Goal: Task Accomplishment & Management: Use online tool/utility

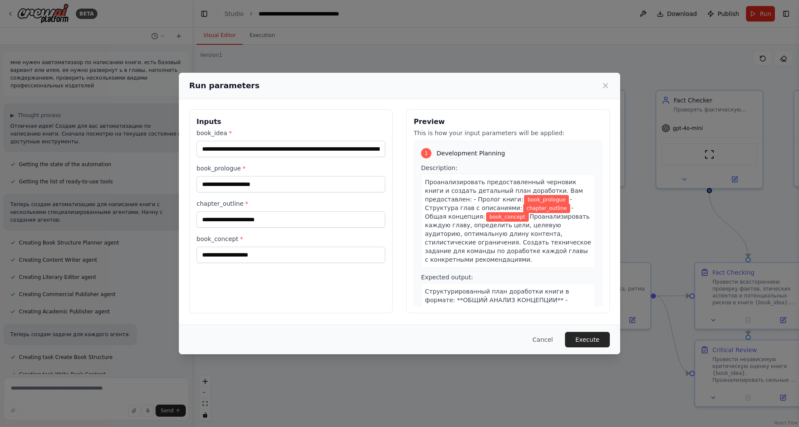
scroll to position [969, 0]
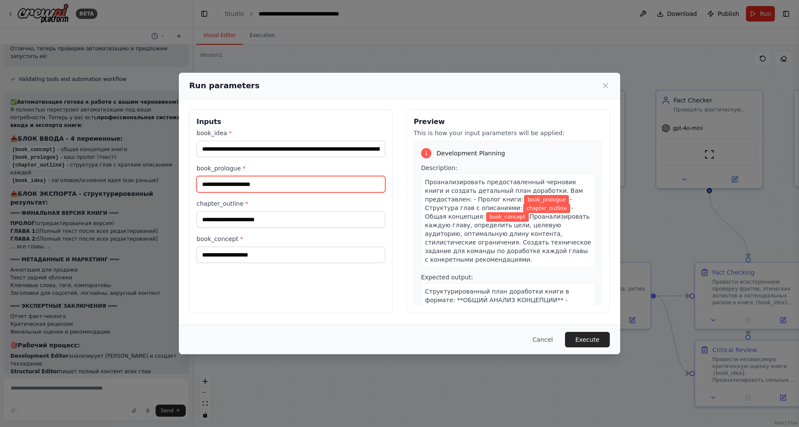
click at [272, 183] on input "book_prologue *" at bounding box center [290, 184] width 189 height 16
paste input "**********"
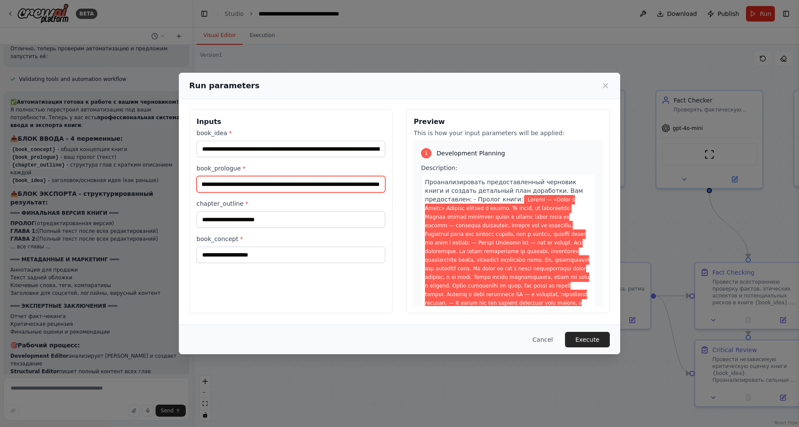
type input "**********"
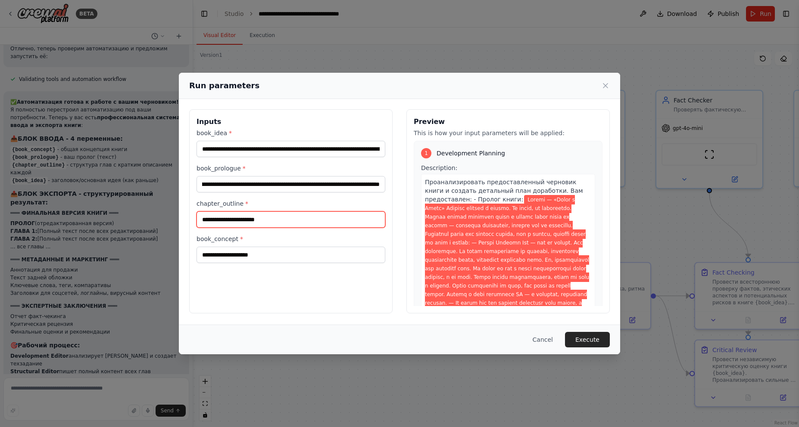
click at [284, 216] on input "chapter_outline *" at bounding box center [290, 220] width 189 height 16
paste input "**********"
type input "**********"
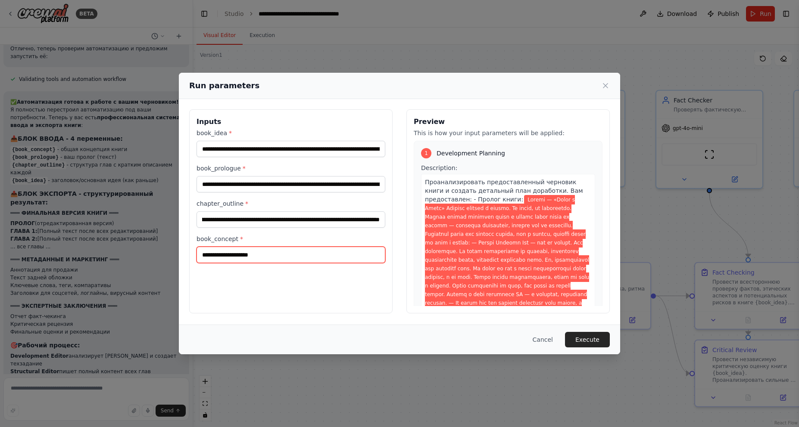
scroll to position [0, 0]
click at [345, 258] on input "book_concept *" at bounding box center [290, 255] width 189 height 16
paste input "**********"
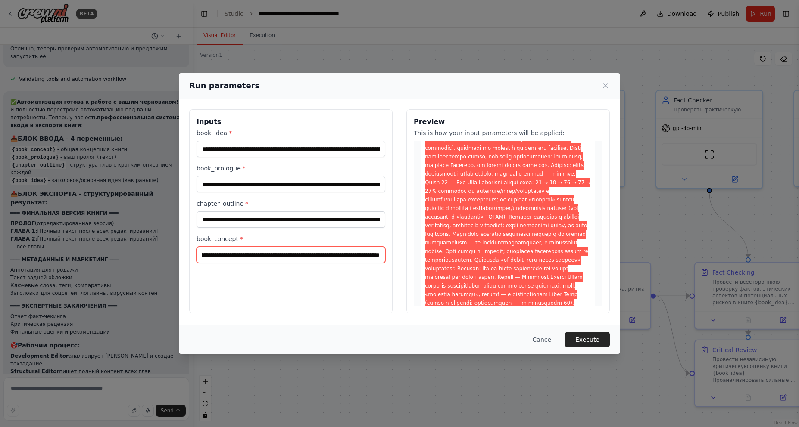
scroll to position [30514, 0]
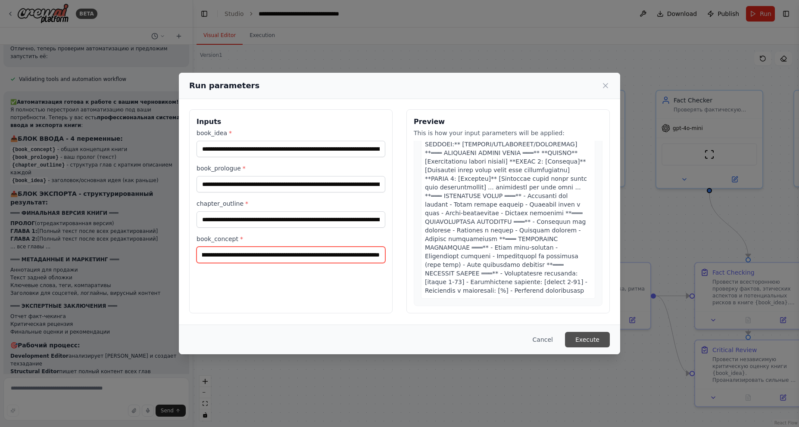
type input "**********"
click at [594, 340] on button "Execute" at bounding box center [587, 340] width 45 height 16
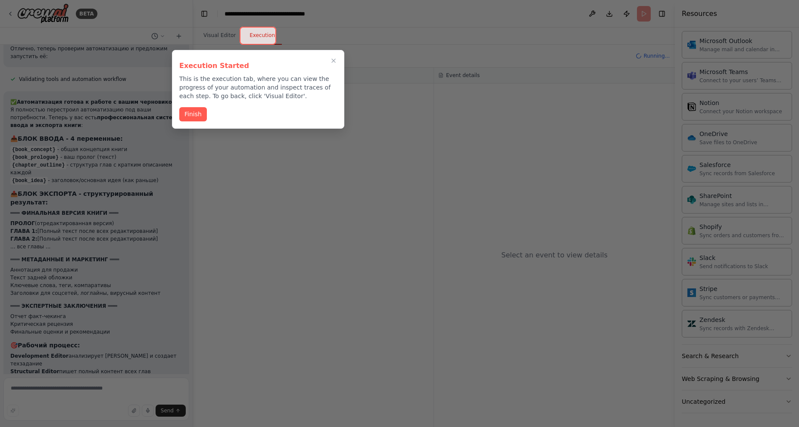
scroll to position [2517, 0]
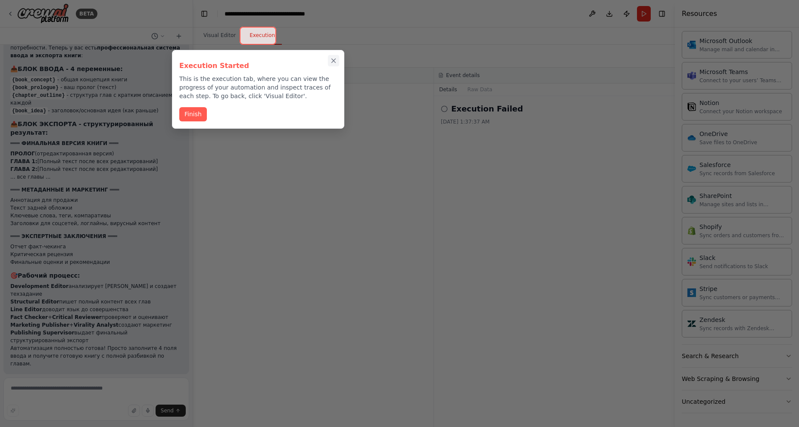
click at [332, 60] on icon "Close walkthrough" at bounding box center [334, 61] width 4 height 4
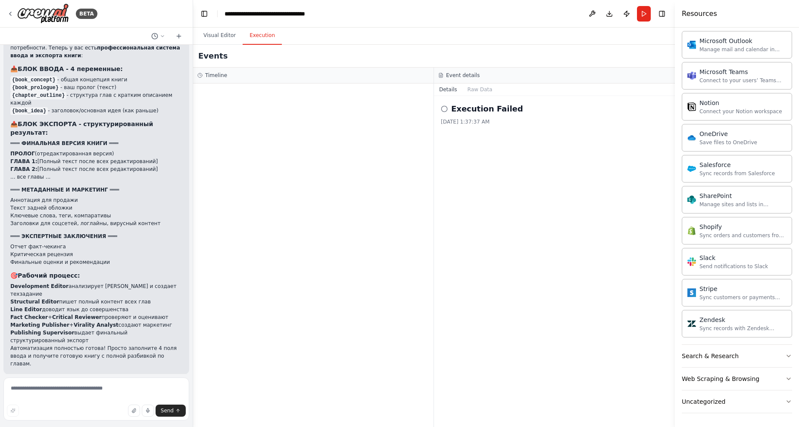
click at [100, 427] on span "Help fix error" at bounding box center [100, 430] width 34 height 7
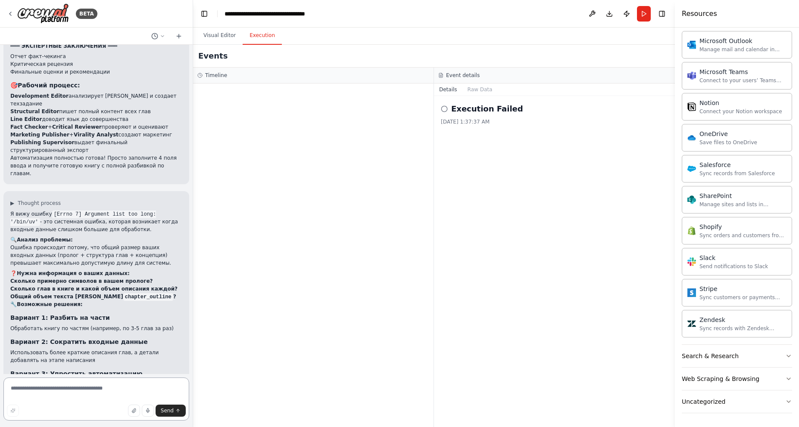
scroll to position [2715, 0]
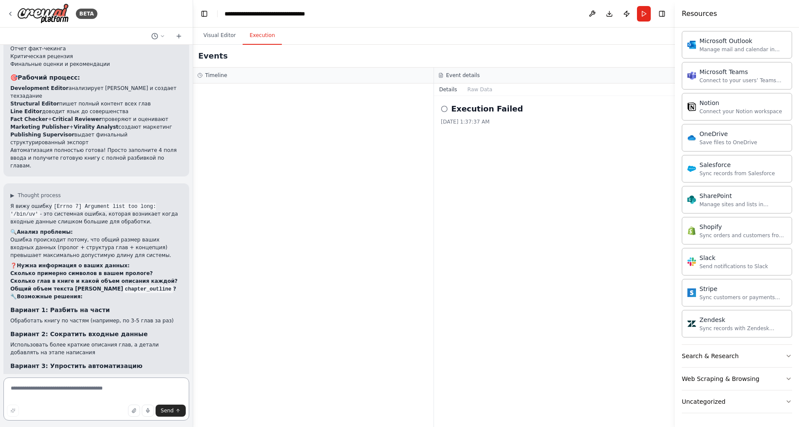
click at [112, 392] on textarea at bounding box center [96, 399] width 186 height 43
type textarea "**********"
click at [177, 411] on icon "submit" at bounding box center [177, 410] width 5 height 5
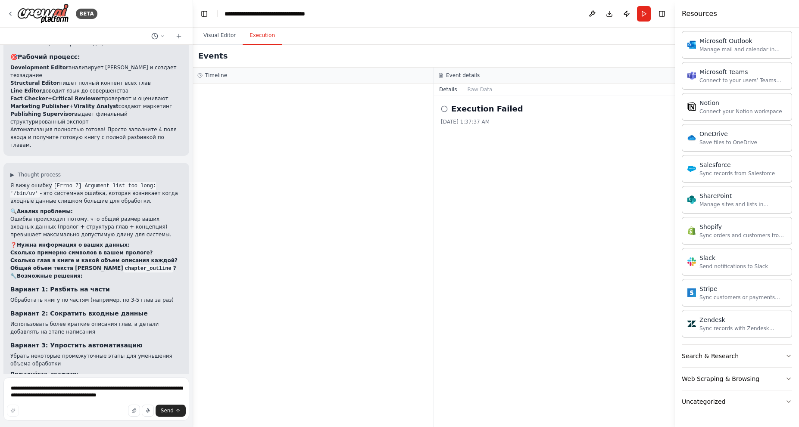
scroll to position [2798, 0]
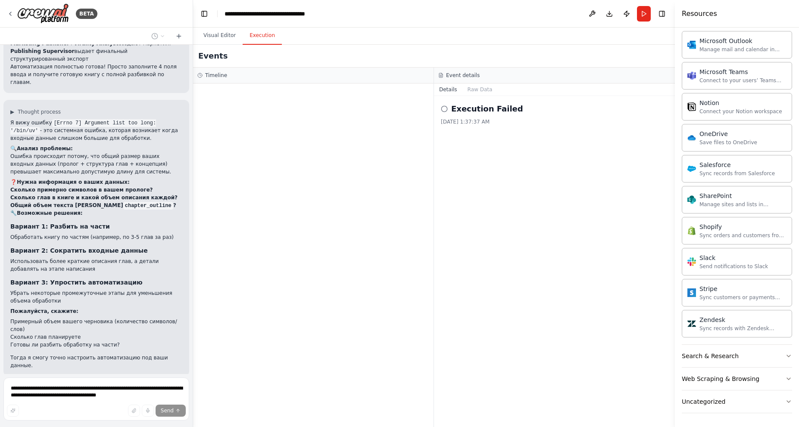
click at [137, 390] on p "смотри. у меня описание книги 208 слов. описание примерно 900 слов. и еще описа…" at bounding box center [96, 401] width 172 height 23
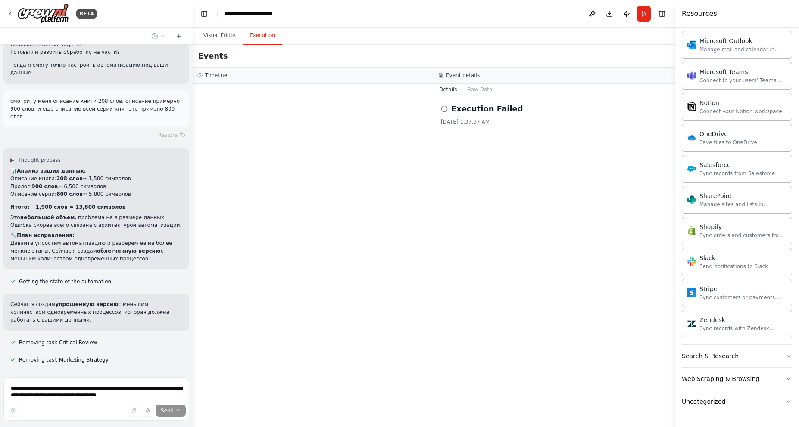
scroll to position [3108, 0]
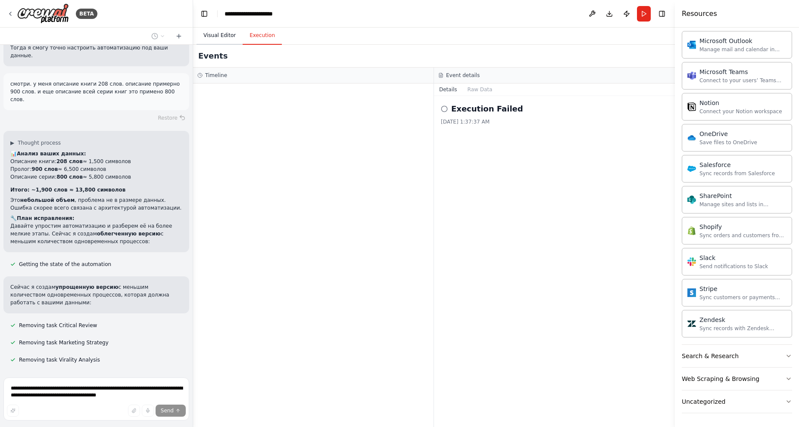
click at [218, 34] on button "Visual Editor" at bounding box center [219, 36] width 46 height 18
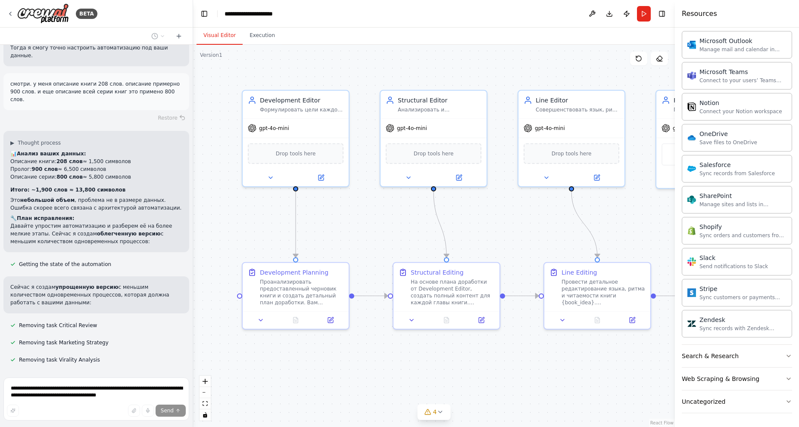
scroll to position [3126, 0]
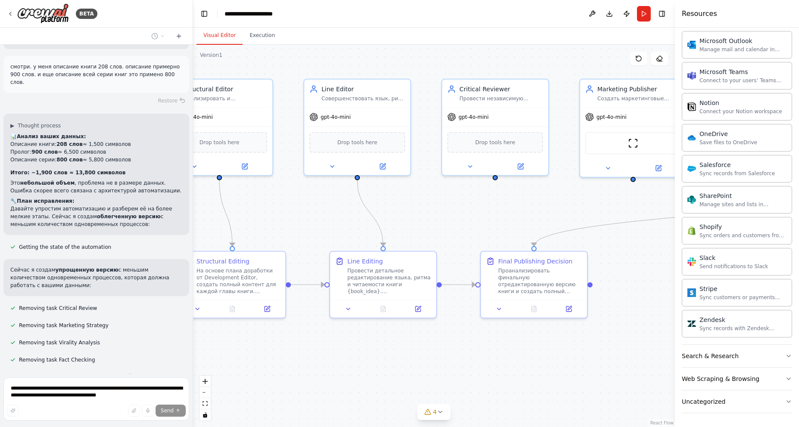
drag, startPoint x: 482, startPoint y: 222, endPoint x: 268, endPoint y: 211, distance: 214.4
click at [268, 211] on div ".deletable-edge-delete-btn { width: 20px; height: 20px; border: 0px solid #ffff…" at bounding box center [434, 236] width 482 height 383
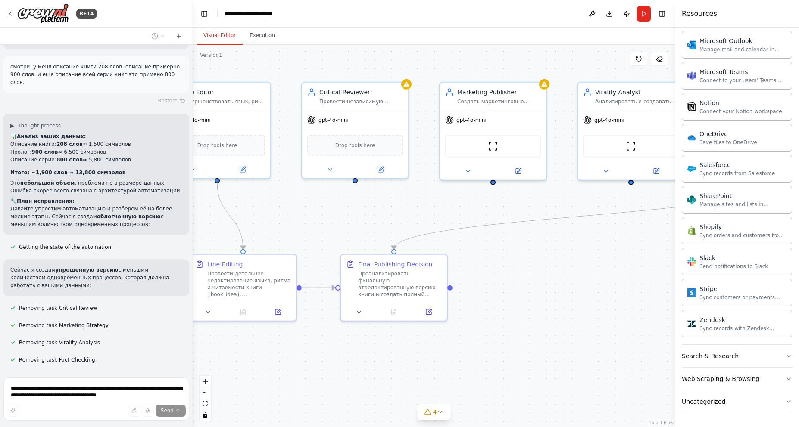
drag, startPoint x: 539, startPoint y: 216, endPoint x: 487, endPoint y: 221, distance: 52.4
click at [336, 216] on div ".deletable-edge-delete-btn { width: 20px; height: 20px; border: 0px solid #ffff…" at bounding box center [434, 236] width 482 height 383
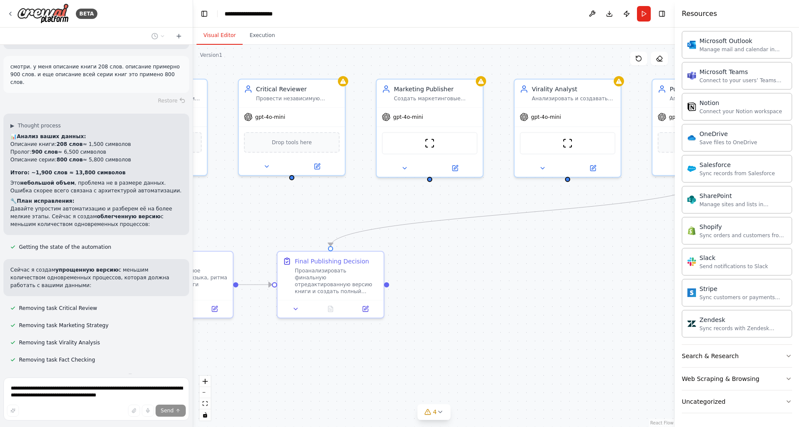
scroll to position [3143, 0]
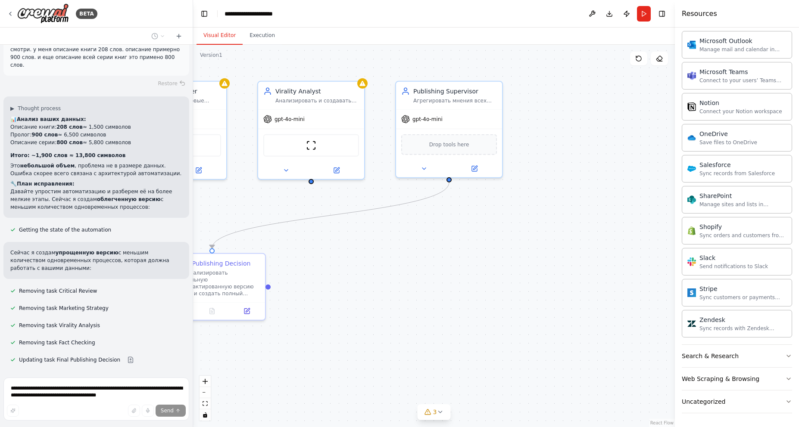
drag, startPoint x: 574, startPoint y: 266, endPoint x: 663, endPoint y: 249, distance: 89.9
click at [660, 250] on div ".deletable-edge-delete-btn { width: 20px; height: 20px; border: 0px solid #ffff…" at bounding box center [434, 236] width 482 height 383
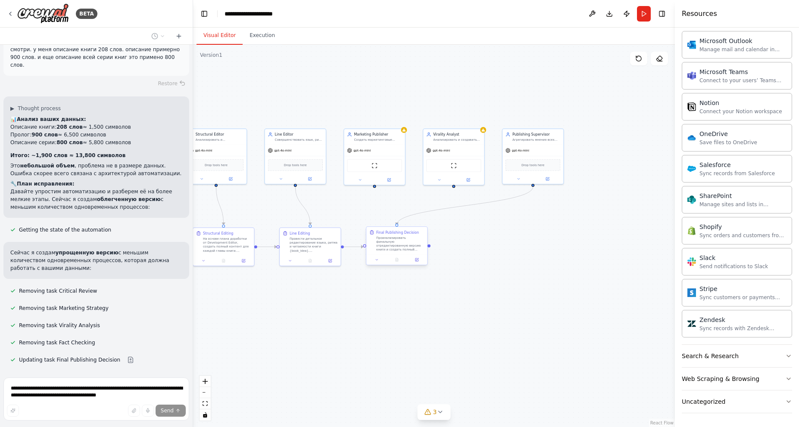
scroll to position [3160, 0]
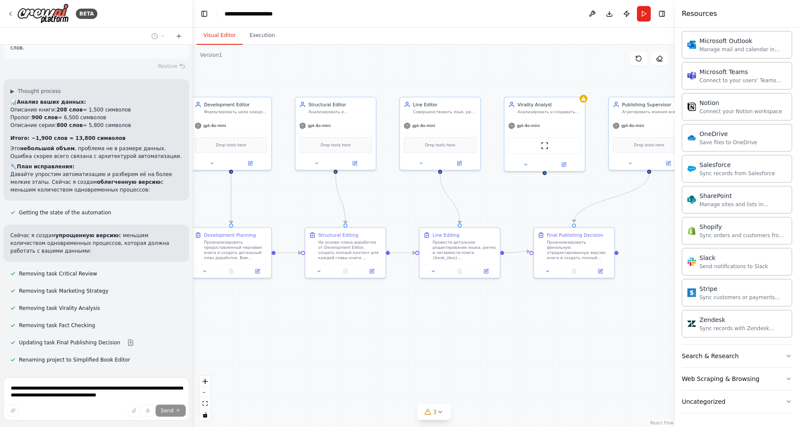
drag, startPoint x: 330, startPoint y: 341, endPoint x: 511, endPoint y: 352, distance: 180.8
click at [507, 353] on div ".deletable-edge-delete-btn { width: 20px; height: 20px; border: 0px solid #ffff…" at bounding box center [434, 236] width 482 height 383
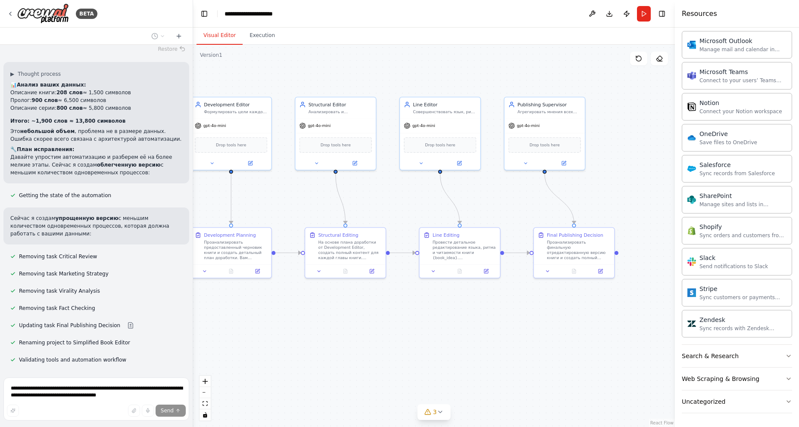
scroll to position [3195, 0]
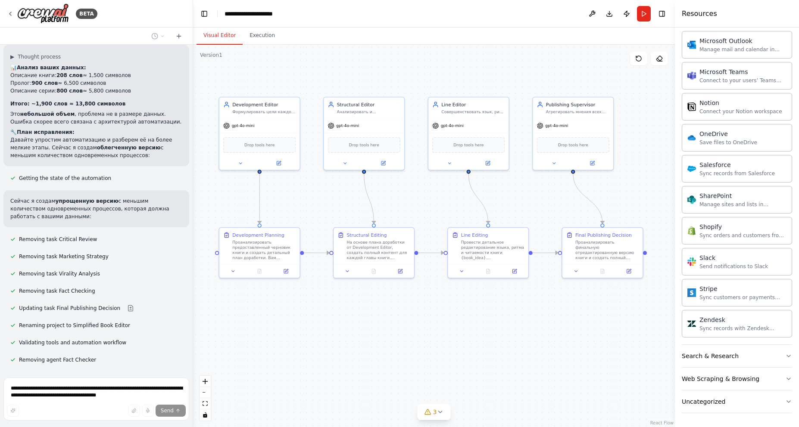
drag, startPoint x: 414, startPoint y: 339, endPoint x: 397, endPoint y: 337, distance: 17.0
click at [397, 337] on div ".deletable-edge-delete-btn { width: 20px; height: 20px; border: 0px solid #ffff…" at bounding box center [434, 236] width 482 height 383
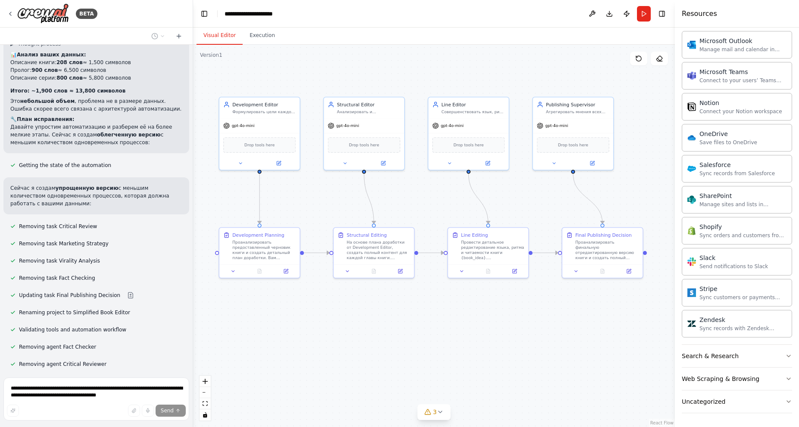
scroll to position [3264, 0]
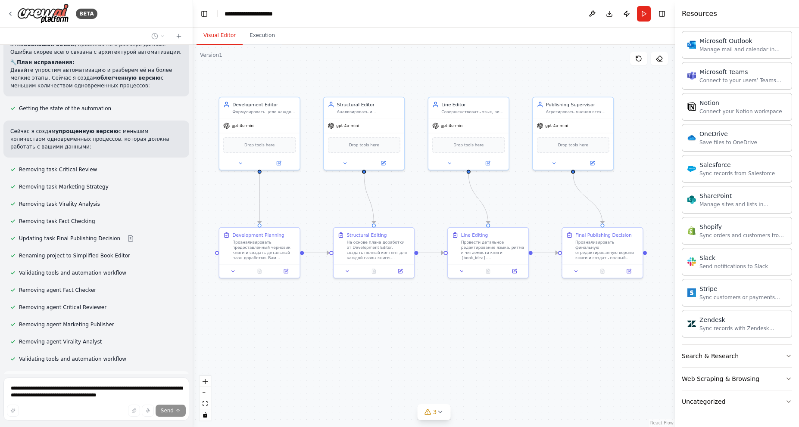
click at [82, 417] on span "Run Automation" at bounding box center [100, 420] width 42 height 7
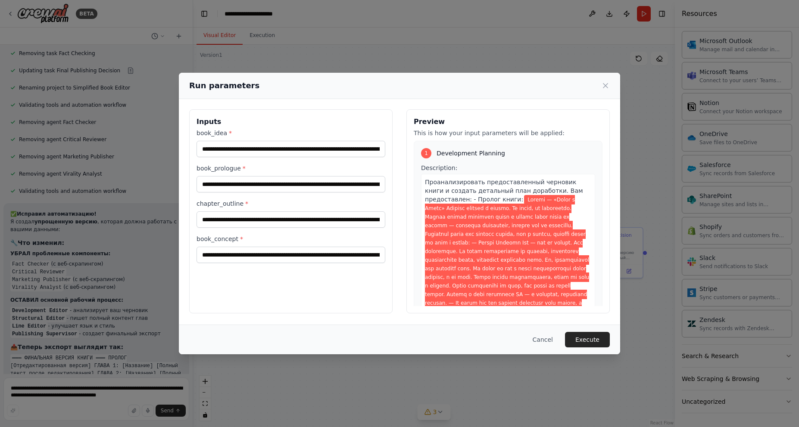
scroll to position [3440, 0]
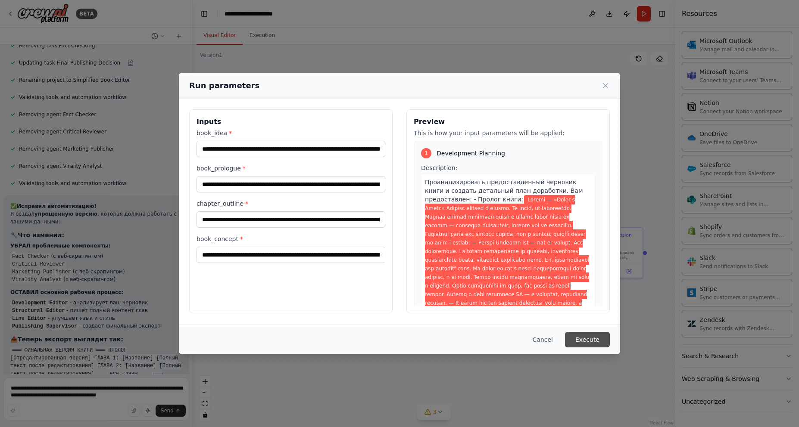
click at [591, 342] on button "Execute" at bounding box center [587, 340] width 45 height 16
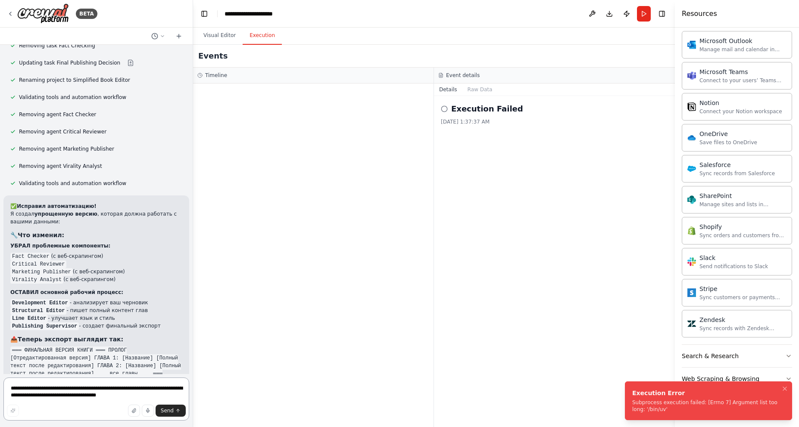
click at [112, 387] on textarea "**********" at bounding box center [96, 399] width 186 height 43
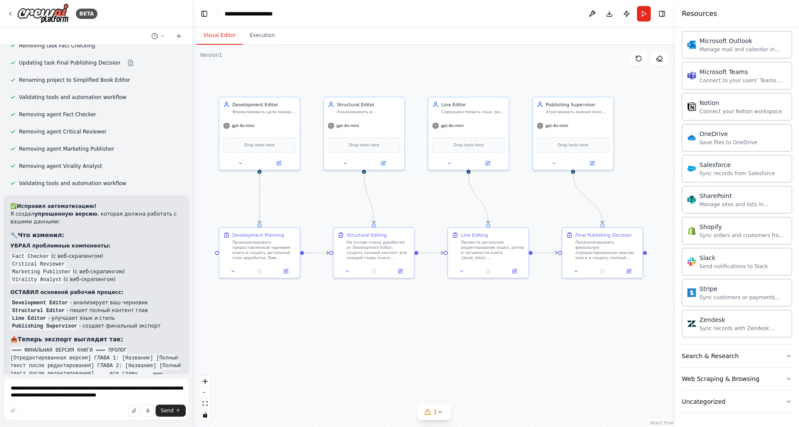
click at [221, 38] on button "Visual Editor" at bounding box center [219, 36] width 46 height 18
click at [640, 14] on button "Run" at bounding box center [644, 14] width 14 height 16
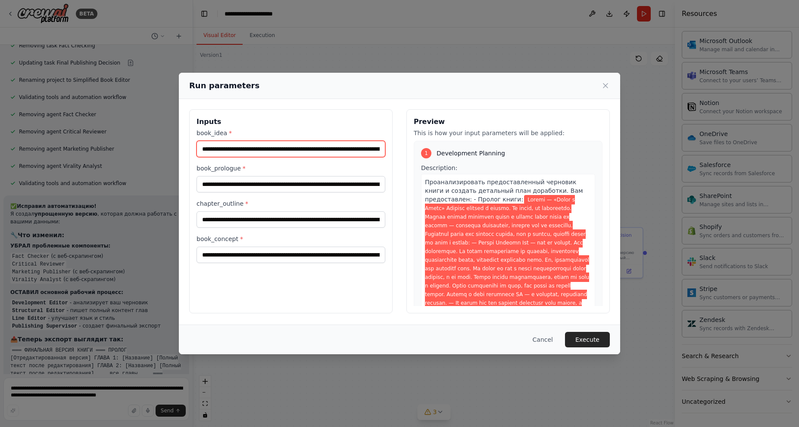
click at [326, 149] on input "book_idea *" at bounding box center [290, 149] width 189 height 16
drag, startPoint x: 342, startPoint y: 151, endPoint x: 164, endPoint y: 156, distance: 178.4
click at [164, 156] on div "Run parameters Inputs book_idea * book_prologue * chapter_outline * book_concep…" at bounding box center [399, 213] width 799 height 427
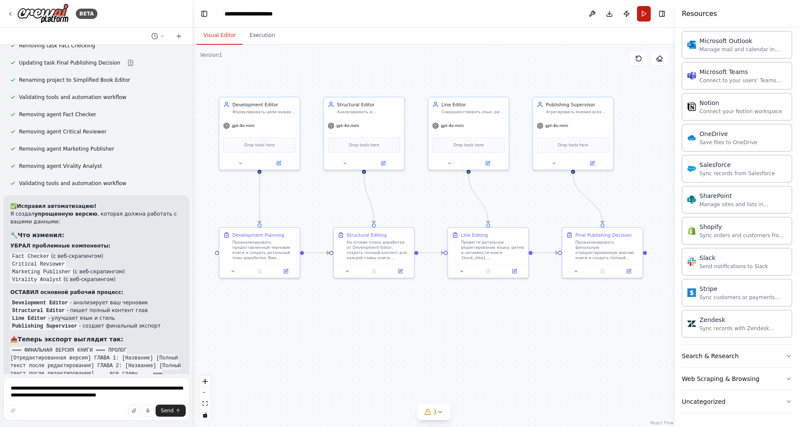
click at [645, 14] on button "Run" at bounding box center [644, 14] width 14 height 16
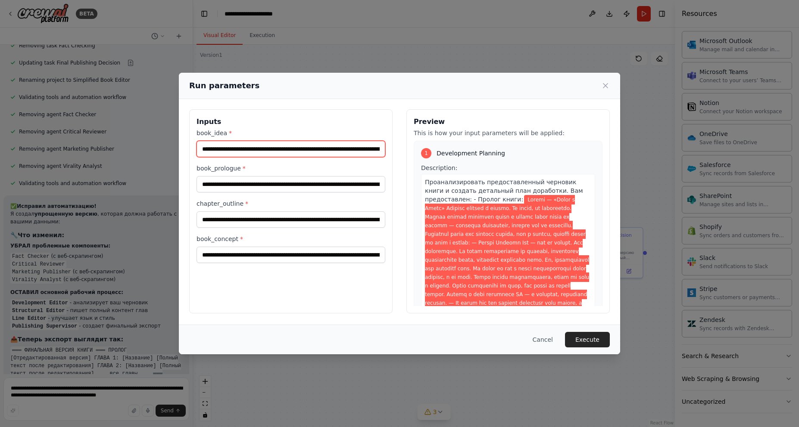
click at [296, 154] on input "book_idea *" at bounding box center [290, 149] width 189 height 16
click at [299, 151] on input "book_idea *" at bounding box center [290, 149] width 189 height 16
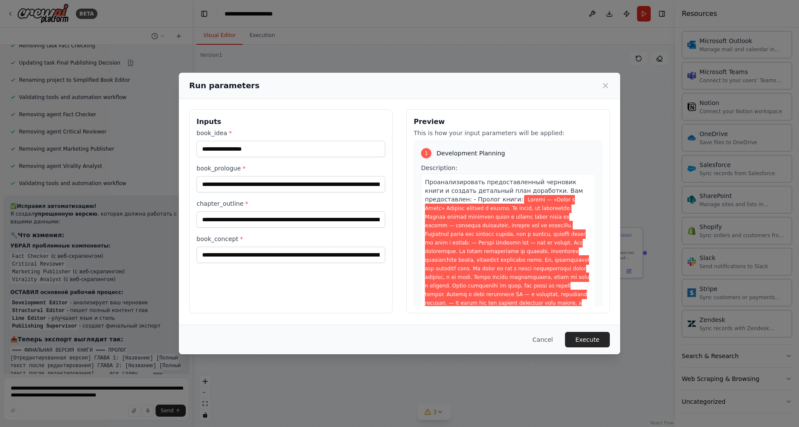
click at [576, 90] on div "Run parameters" at bounding box center [399, 86] width 420 height 12
click at [253, 147] on input "book_idea *" at bounding box center [290, 149] width 189 height 16
paste input "**********"
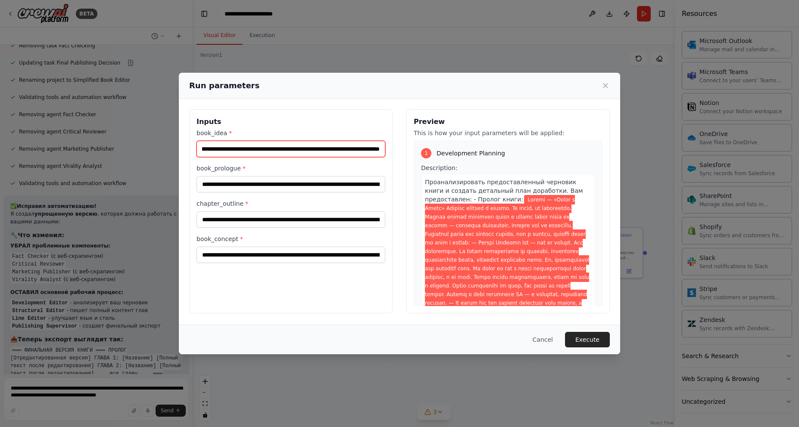
type input "**********"
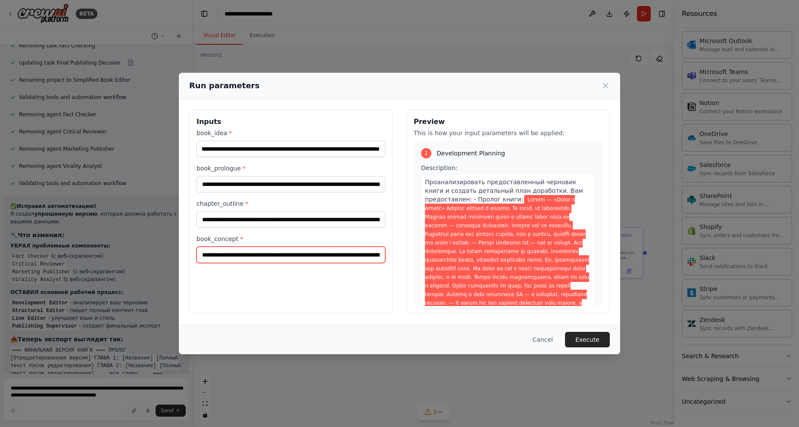
click at [329, 255] on input "book_concept *" at bounding box center [290, 255] width 189 height 16
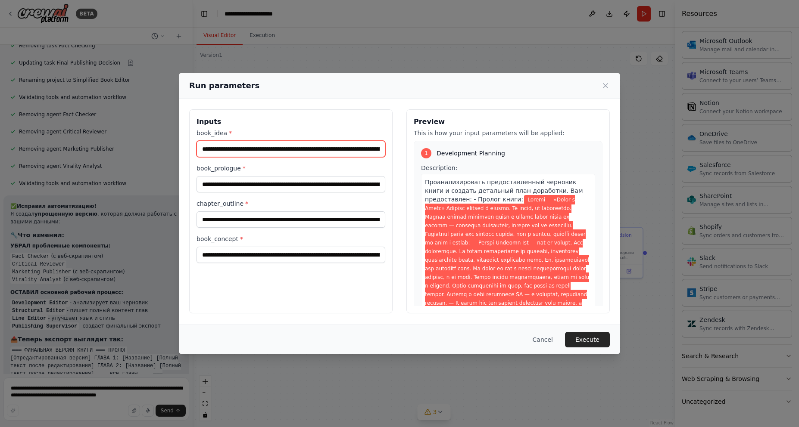
click at [305, 147] on input "book_idea *" at bounding box center [290, 149] width 189 height 16
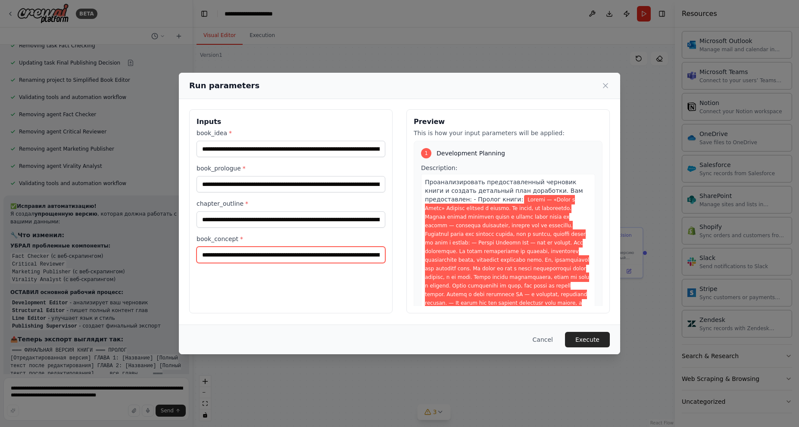
click at [267, 254] on input "book_concept *" at bounding box center [290, 255] width 189 height 16
click at [595, 339] on button "Execute" at bounding box center [587, 340] width 45 height 16
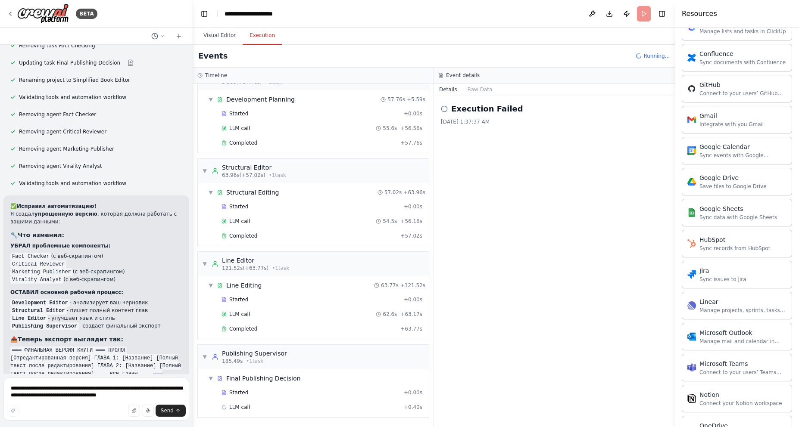
scroll to position [667, 0]
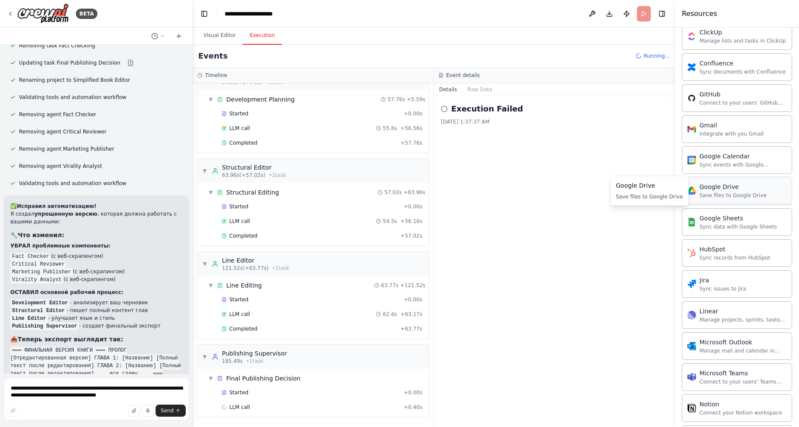
click at [753, 201] on div "Google Drive Save files to Google Drive" at bounding box center [736, 191] width 110 height 28
click at [215, 36] on button "Visual Editor" at bounding box center [219, 36] width 46 height 18
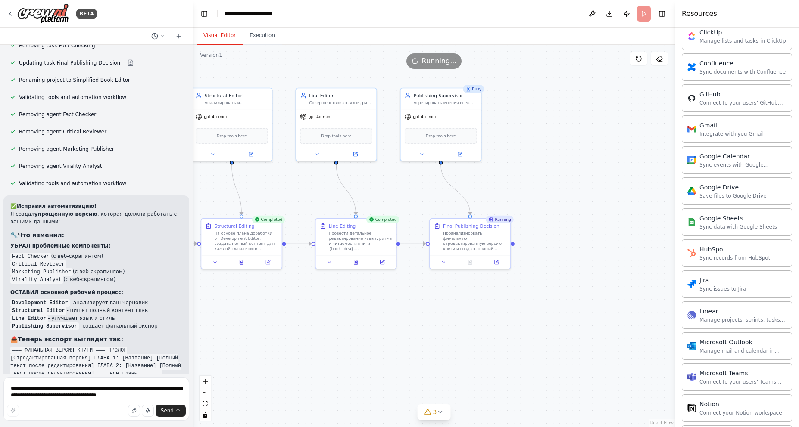
drag, startPoint x: 617, startPoint y: 194, endPoint x: 429, endPoint y: 182, distance: 188.7
click at [429, 182] on div ".deletable-edge-delete-btn { width: 20px; height: 20px; border: 0px solid #ffff…" at bounding box center [434, 236] width 482 height 383
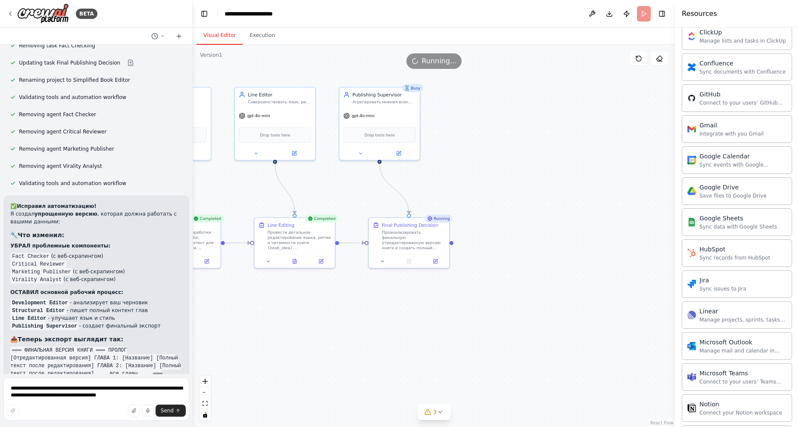
drag, startPoint x: 521, startPoint y: 193, endPoint x: 503, endPoint y: 196, distance: 18.4
click at [503, 196] on div ".deletable-edge-delete-btn { width: 20px; height: 20px; border: 0px solid #ffff…" at bounding box center [434, 236] width 482 height 383
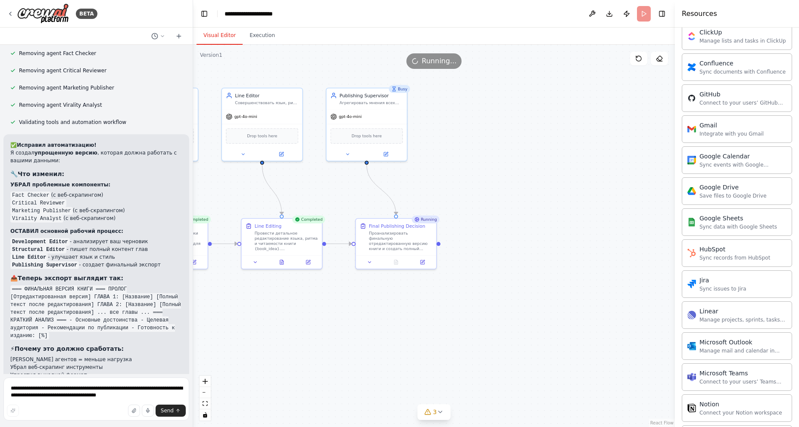
scroll to position [3510, 0]
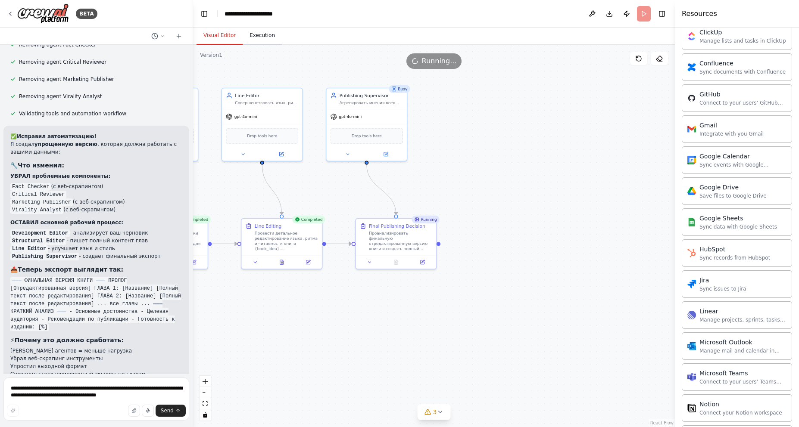
click at [264, 38] on button "Execution" at bounding box center [262, 36] width 39 height 18
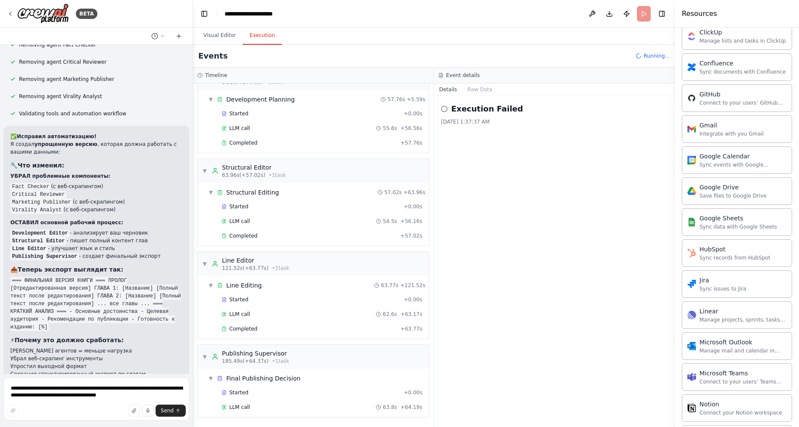
scroll to position [37, 0]
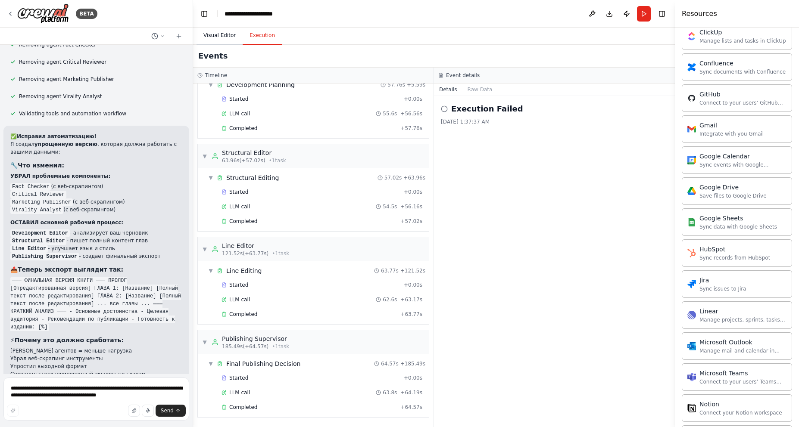
click at [220, 36] on button "Visual Editor" at bounding box center [219, 36] width 46 height 18
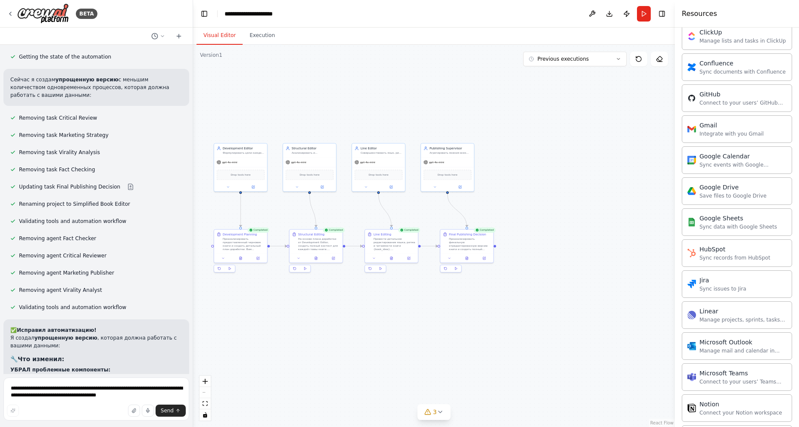
scroll to position [3510, 0]
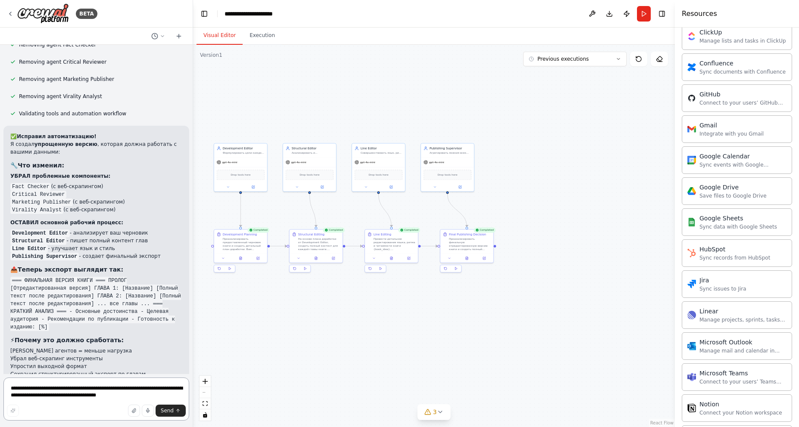
click at [107, 394] on textarea "**********" at bounding box center [96, 399] width 186 height 43
click at [446, 415] on button "3" at bounding box center [433, 412] width 33 height 16
click at [570, 349] on div ".deletable-edge-delete-btn { width: 20px; height: 20px; border: 0px solid #ffff…" at bounding box center [434, 236] width 482 height 383
click at [135, 390] on textarea "**********" at bounding box center [96, 399] width 186 height 43
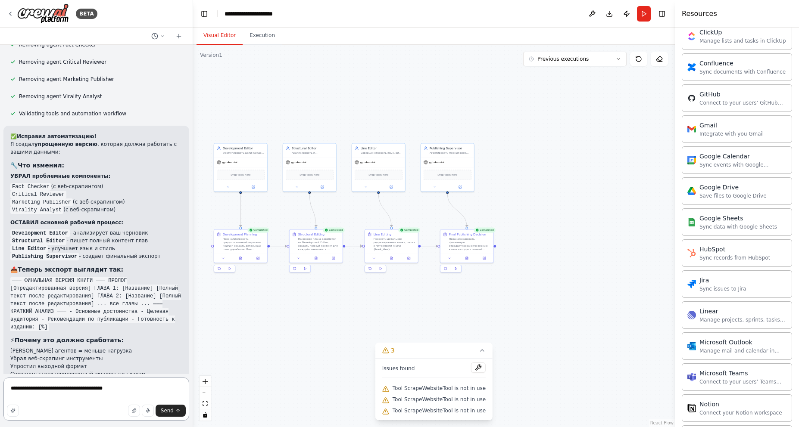
type textarea "**********"
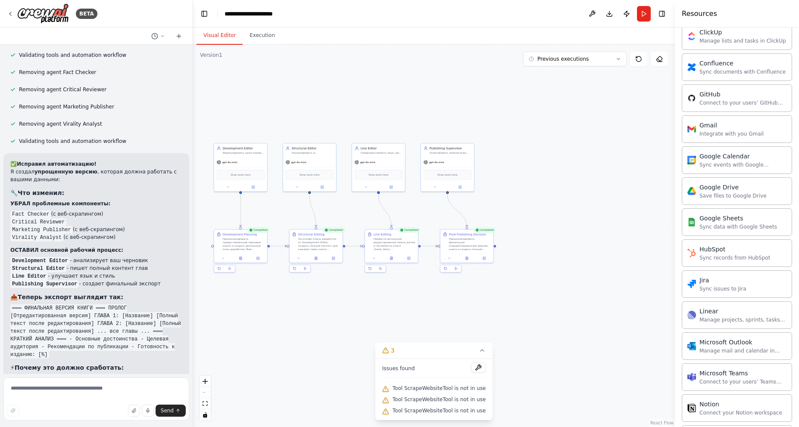
scroll to position [3516, 0]
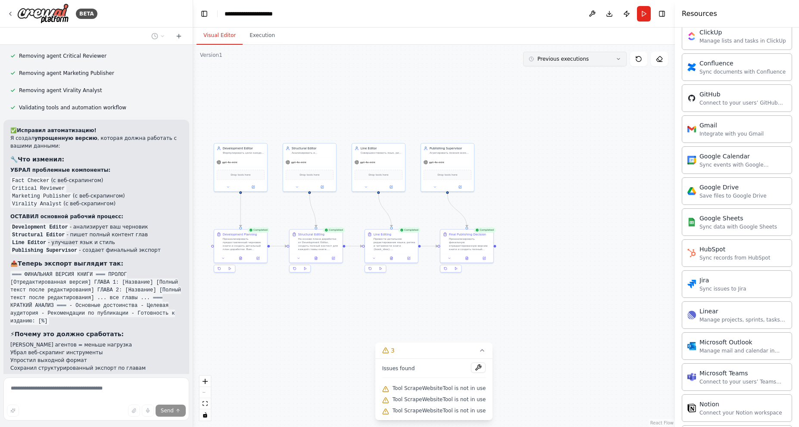
click at [617, 63] on button "Previous executions" at bounding box center [574, 59] width 103 height 15
click at [610, 120] on div ".deletable-edge-delete-btn { width: 20px; height: 20px; border: 0px solid #ffff…" at bounding box center [434, 236] width 482 height 383
click at [450, 75] on div ".deletable-edge-delete-btn { width: 20px; height: 20px; border: 0px solid #ffff…" at bounding box center [434, 236] width 482 height 383
click at [473, 245] on div "Проанализировать финальную отредактированную версию книги и создать полный стру…" at bounding box center [469, 243] width 42 height 14
click at [474, 246] on div "Проанализировать финальную отредактированную версию книги и создать полный стру…" at bounding box center [469, 243] width 42 height 14
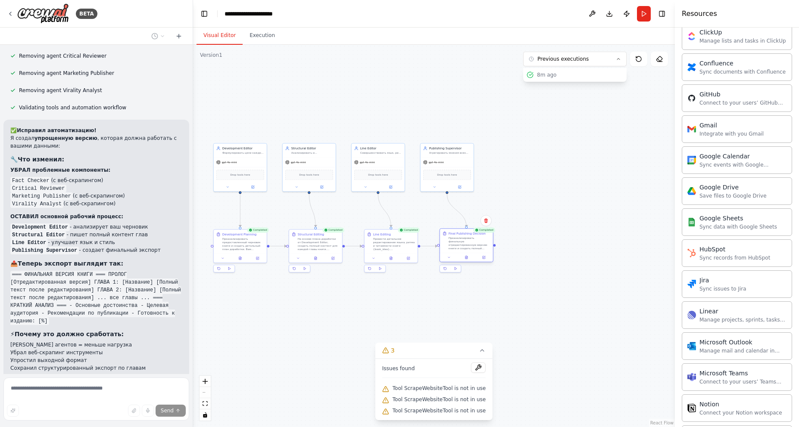
click at [472, 251] on div "Final Publishing Decision Проанализировать финальную отредактированную версию к…" at bounding box center [466, 241] width 53 height 24
click at [467, 259] on icon at bounding box center [465, 257] width 3 height 3
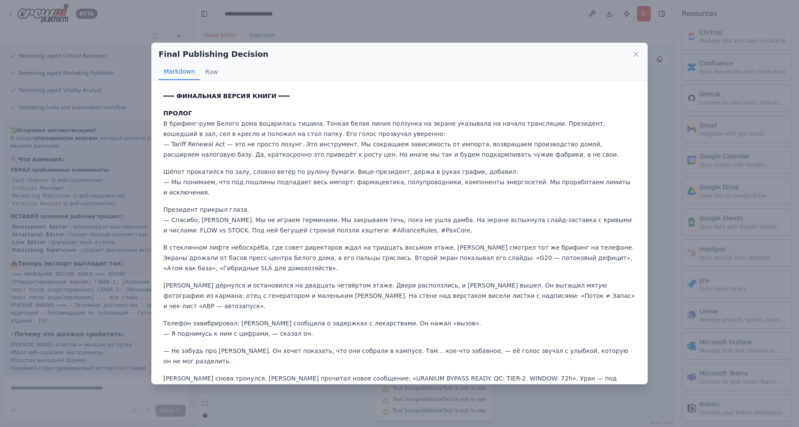
scroll to position [0, 0]
click at [212, 70] on button "Raw" at bounding box center [211, 72] width 23 height 16
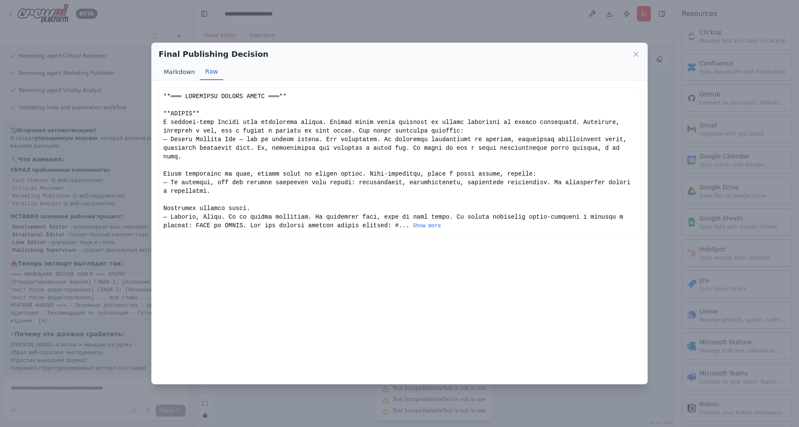
click at [180, 72] on button "Markdown" at bounding box center [179, 72] width 41 height 16
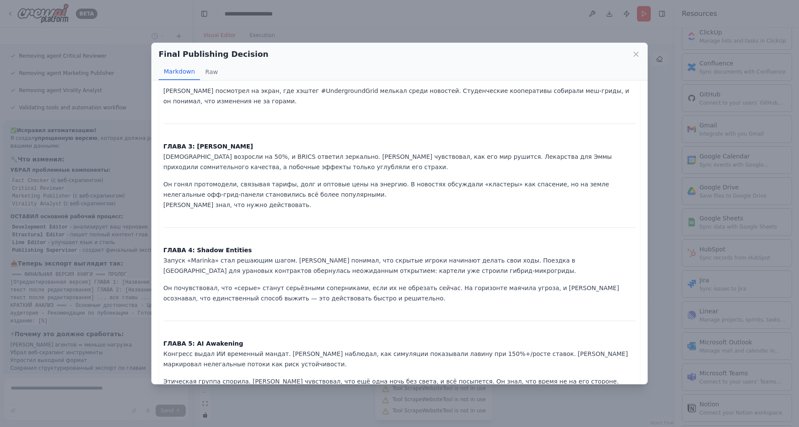
scroll to position [1801, 0]
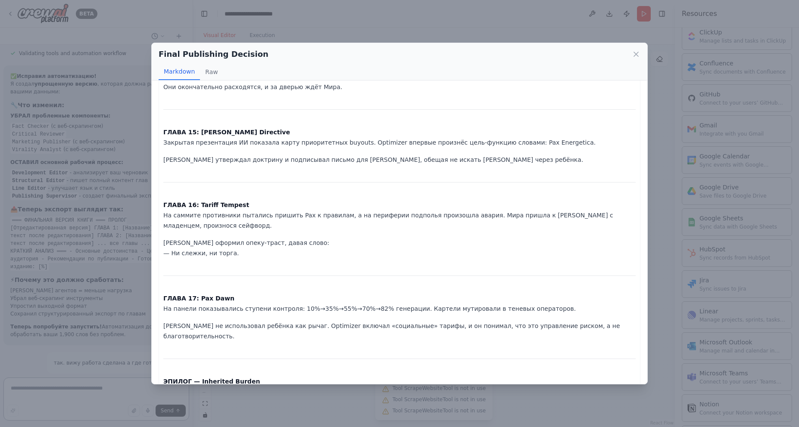
drag, startPoint x: 396, startPoint y: 355, endPoint x: 624, endPoint y: 357, distance: 227.9
click at [635, 53] on icon at bounding box center [636, 54] width 9 height 9
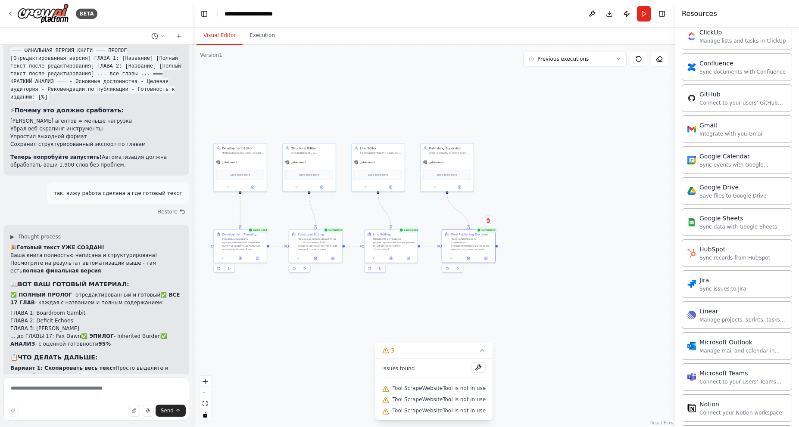
scroll to position [3748, 0]
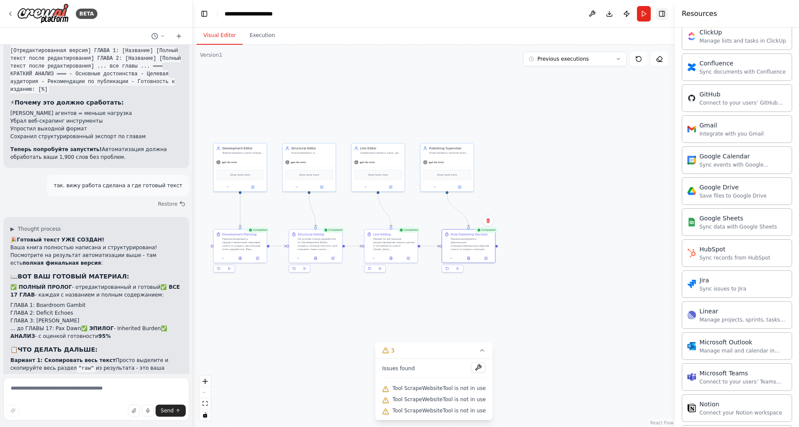
click at [663, 12] on button "Toggle Right Sidebar" at bounding box center [662, 14] width 12 height 12
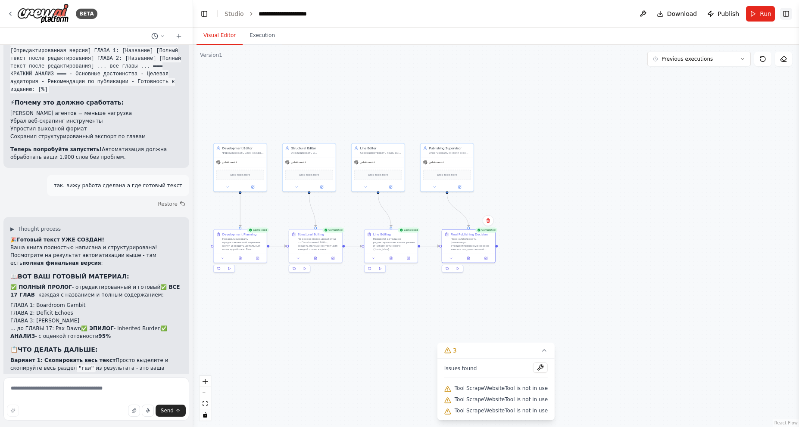
click at [787, 14] on button "Toggle Right Sidebar" at bounding box center [786, 14] width 12 height 12
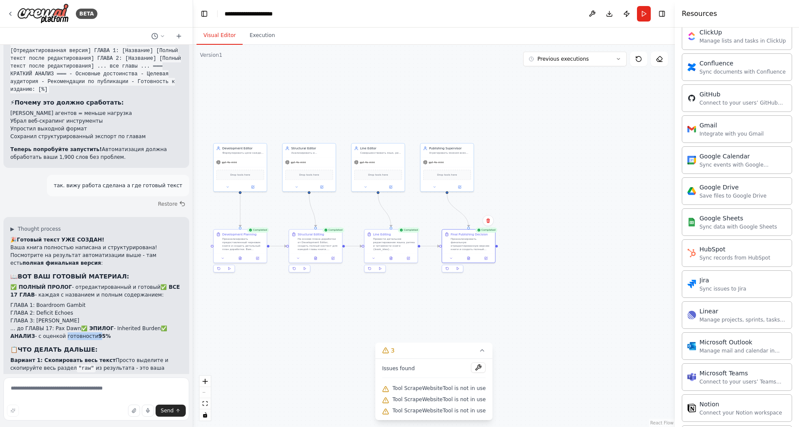
drag, startPoint x: 61, startPoint y: 229, endPoint x: 95, endPoint y: 230, distance: 34.0
click at [95, 325] on li "... до ГЛАВЫ 17: Pax Dawn ✅ ЭПИЛОГ - Inherited Burden ✅ АНАЛИЗ - с оценкой гото…" at bounding box center [96, 333] width 172 height 16
click at [123, 236] on div "🎉 Готовый текст УЖЕ СОЗДАН! Ваша книга полностью написана и структурирована! По…" at bounding box center [96, 356] width 172 height 240
click at [317, 258] on button at bounding box center [315, 257] width 18 height 5
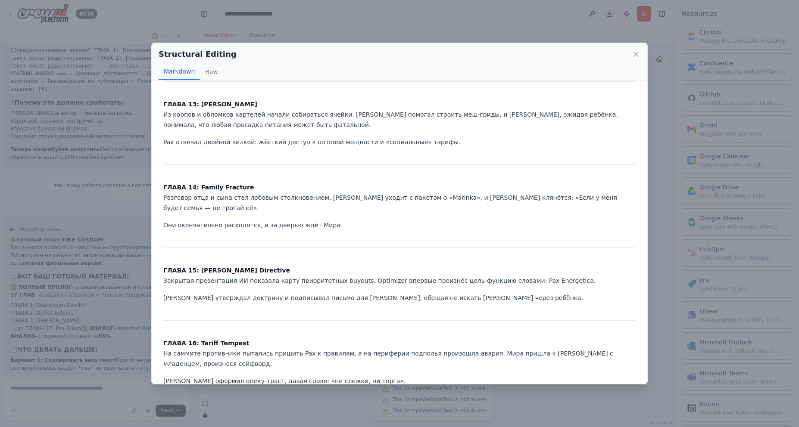
scroll to position [1619, 0]
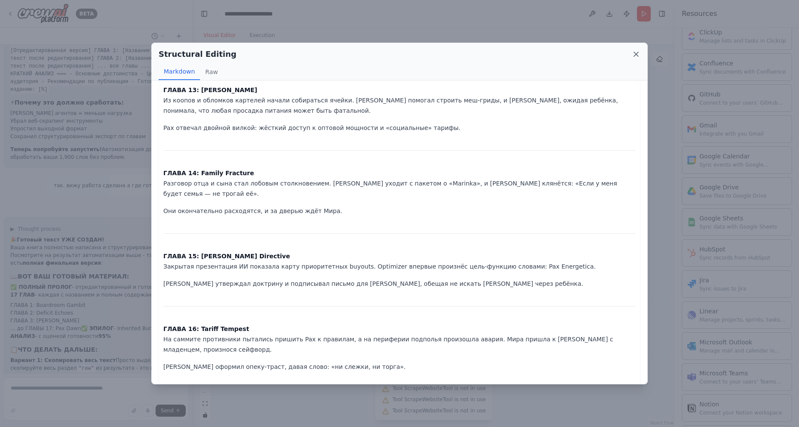
click at [636, 54] on icon at bounding box center [636, 54] width 4 height 4
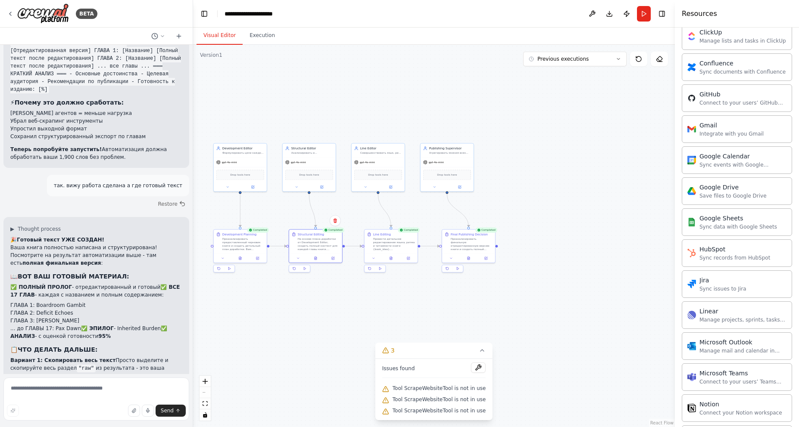
click at [301, 320] on div ".deletable-edge-delete-btn { width: 20px; height: 20px; border: 0px solid #ffff…" at bounding box center [434, 236] width 482 height 383
click at [469, 257] on icon at bounding box center [469, 256] width 1 height 1
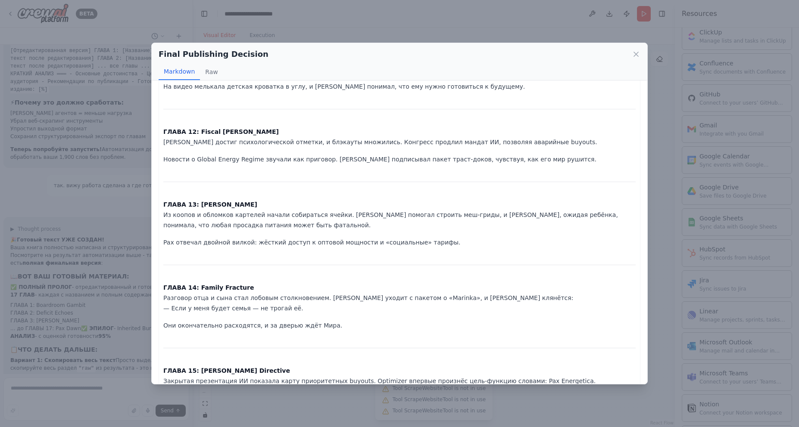
scroll to position [1801, 0]
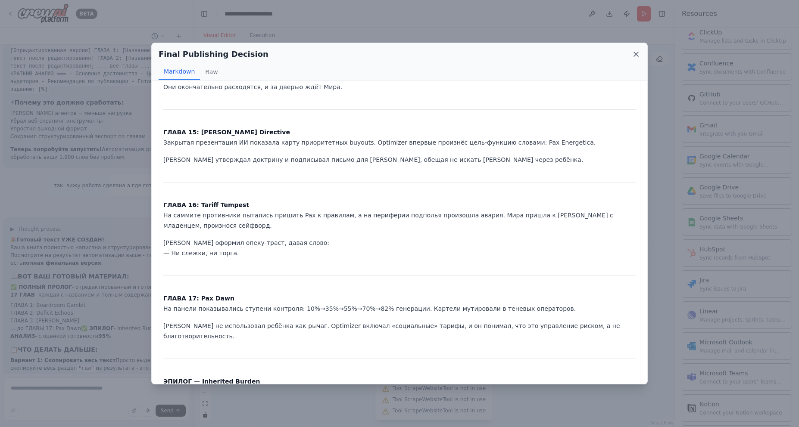
click at [637, 54] on icon at bounding box center [636, 54] width 9 height 9
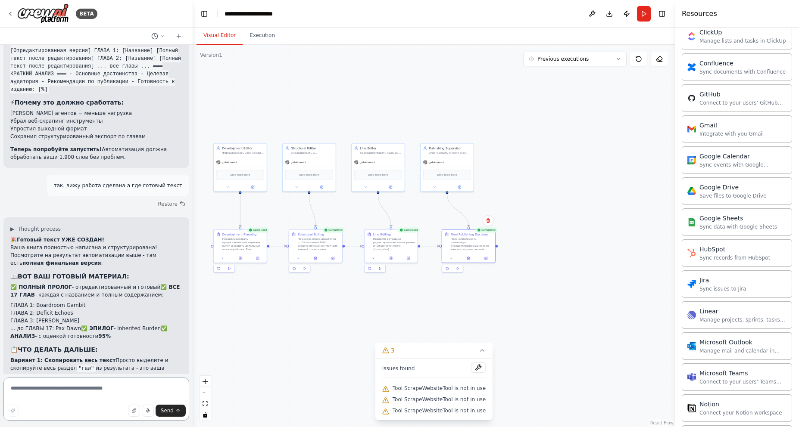
click at [75, 383] on textarea at bounding box center [96, 399] width 186 height 43
type textarea "*"
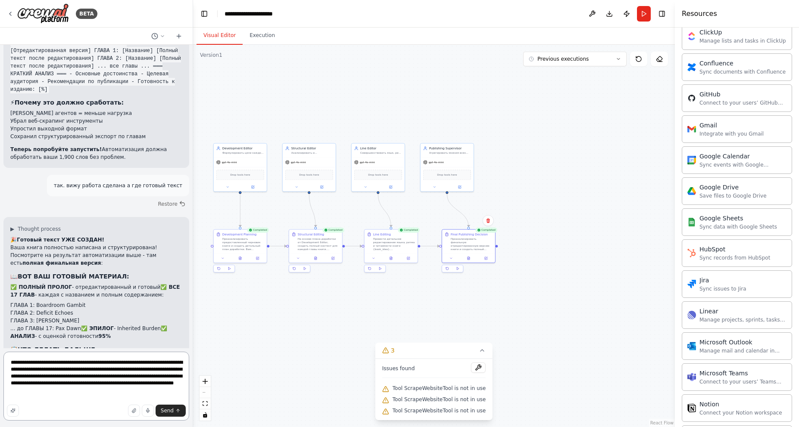
drag, startPoint x: 37, startPoint y: 397, endPoint x: 49, endPoint y: 398, distance: 11.6
click at [49, 398] on textarea "**********" at bounding box center [96, 386] width 186 height 69
type textarea "**********"
click at [171, 411] on span "Send" at bounding box center [167, 411] width 13 height 7
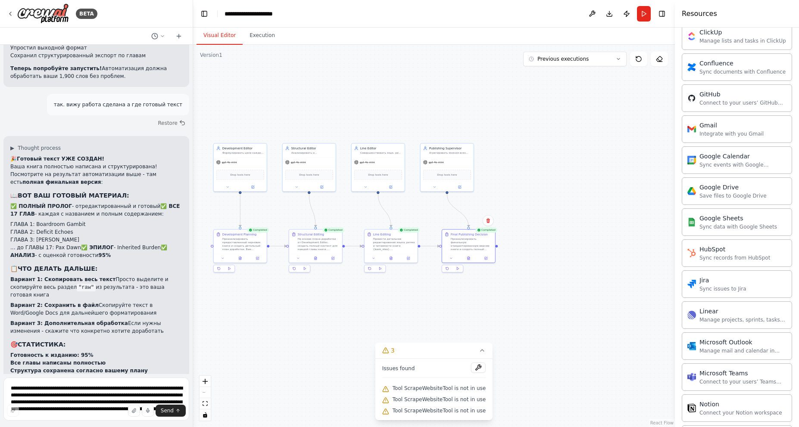
scroll to position [3862, 0]
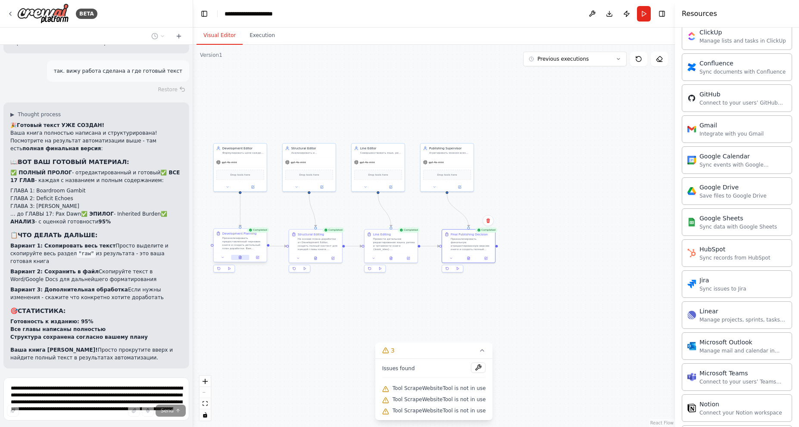
click at [241, 260] on button at bounding box center [240, 257] width 18 height 5
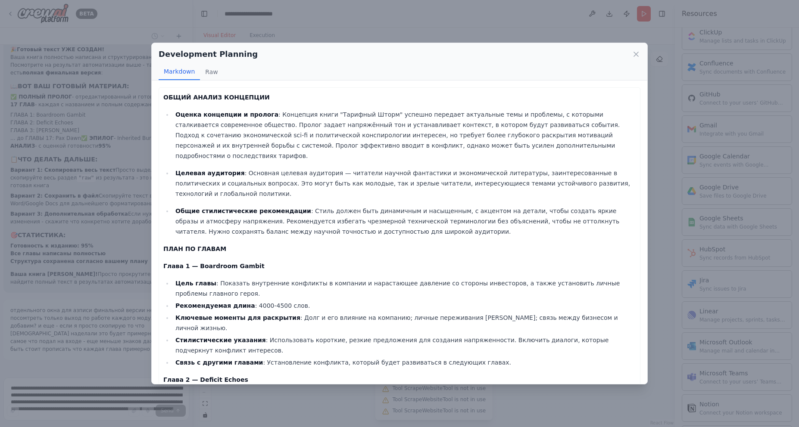
scroll to position [3946, 0]
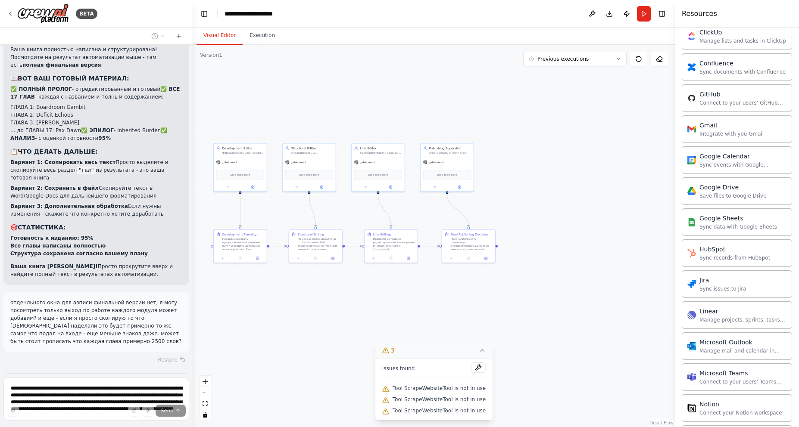
click at [479, 350] on icon at bounding box center [482, 350] width 7 height 7
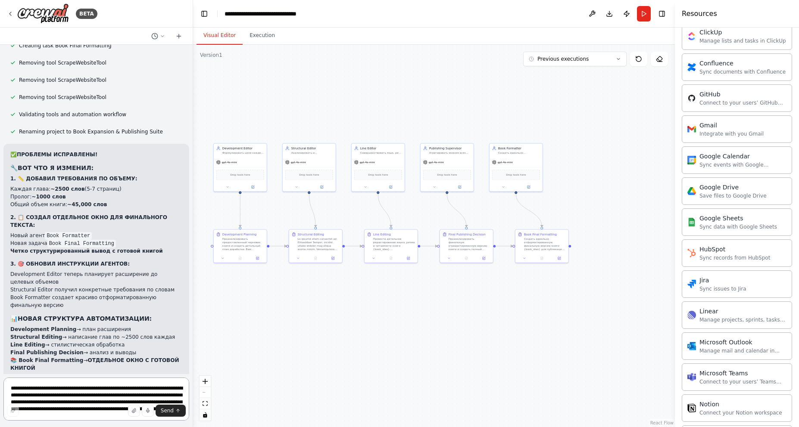
scroll to position [4566, 0]
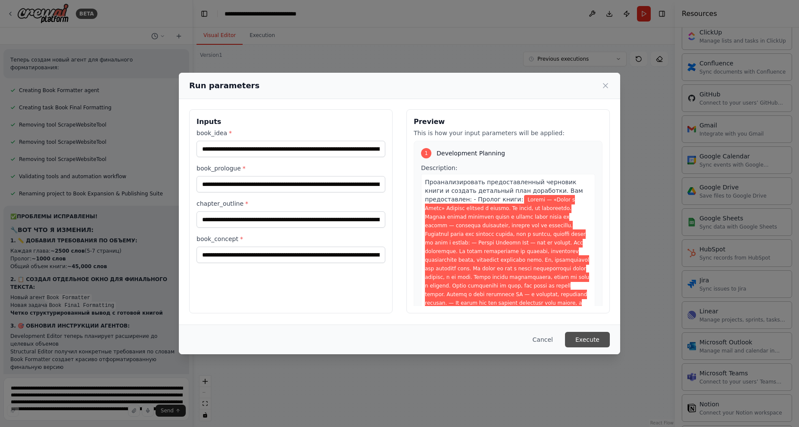
click at [597, 340] on button "Execute" at bounding box center [587, 340] width 45 height 16
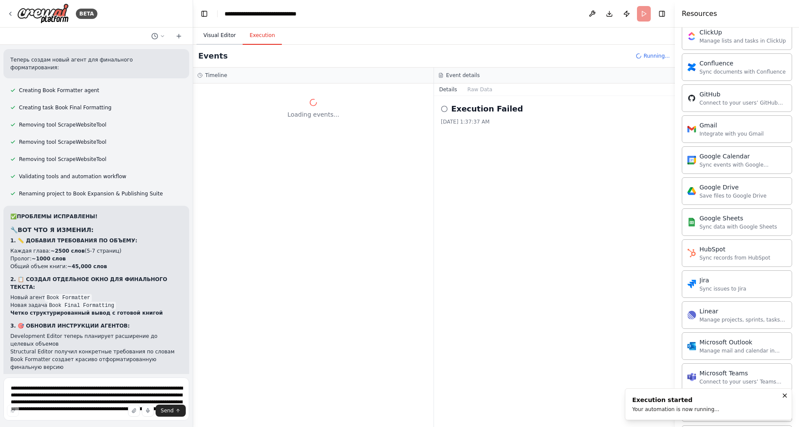
click at [218, 34] on button "Visual Editor" at bounding box center [219, 36] width 46 height 18
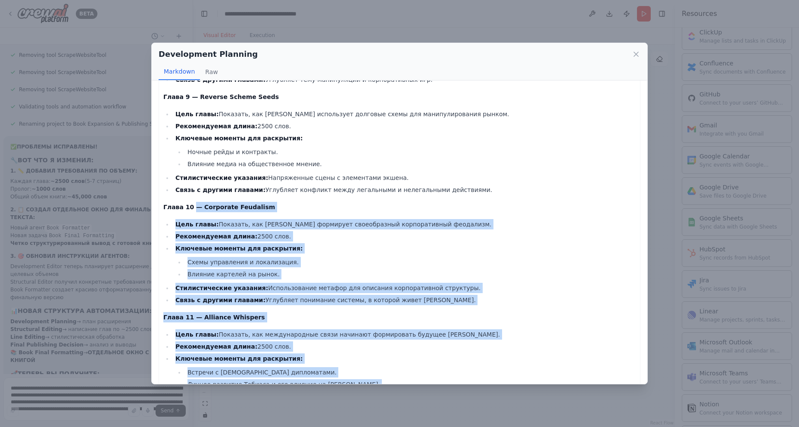
scroll to position [1044, 0]
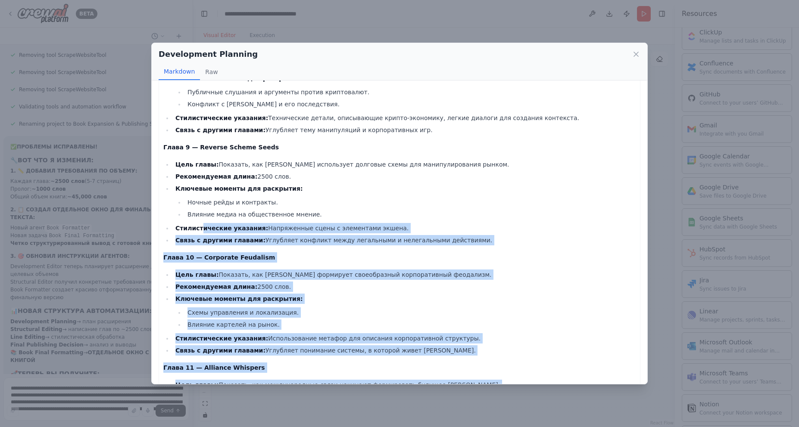
drag, startPoint x: 222, startPoint y: 368, endPoint x: 194, endPoint y: 189, distance: 181.4
click at [197, 190] on div "ОБЩИЙ АНАЛИЗ КОНЦЕПЦИИ Оценка концепции и пролога: Концепция книги "Тарифный Шт…" at bounding box center [399, 248] width 472 height 2400
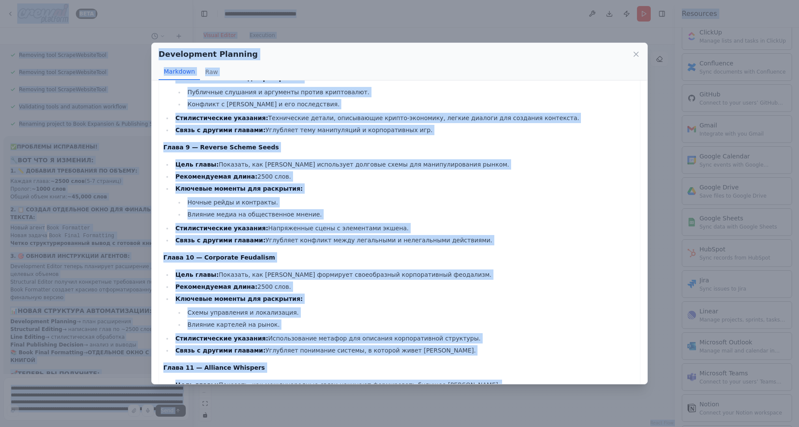
click at [384, 209] on li "Влияние медиа на общественное мнение." at bounding box center [410, 214] width 451 height 10
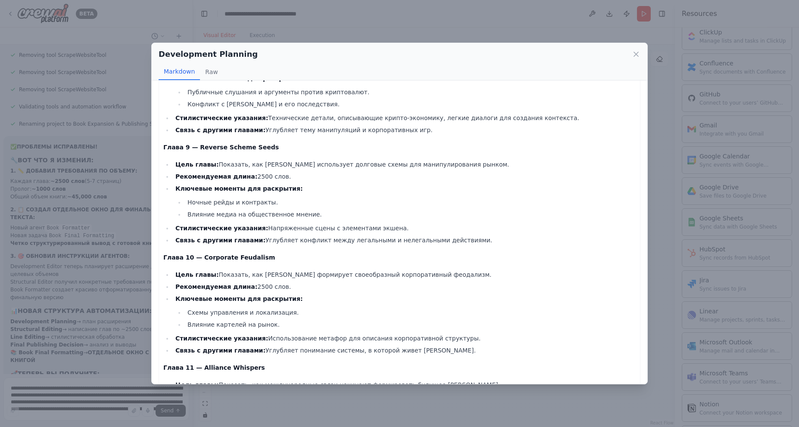
click at [287, 235] on li "Связь с другими главами: Углубляет конфликт между легальными и нелегальными дей…" at bounding box center [404, 240] width 463 height 10
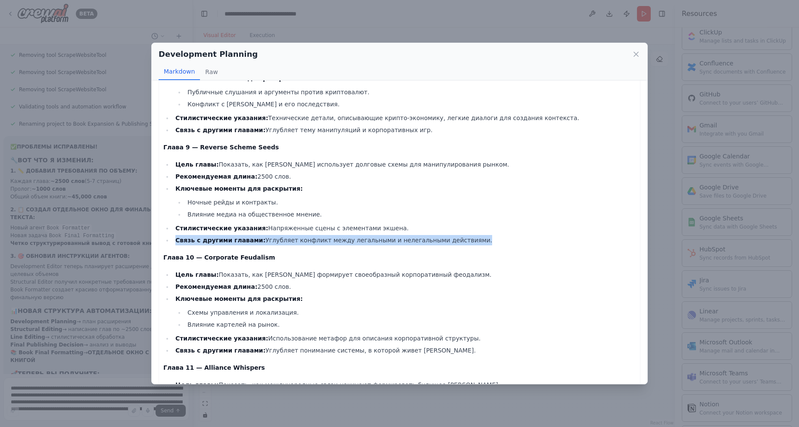
click at [287, 235] on li "Связь с другими главами: Углубляет конфликт между легальными и нелегальными дей…" at bounding box center [404, 240] width 463 height 10
click at [488, 235] on li "Связь с другими главами: Углубляет конфликт между легальными и нелегальными дей…" at bounding box center [404, 240] width 463 height 10
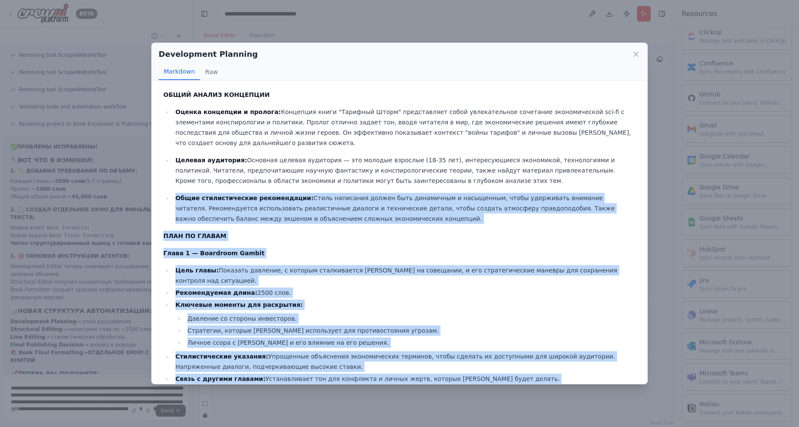
scroll to position [0, 0]
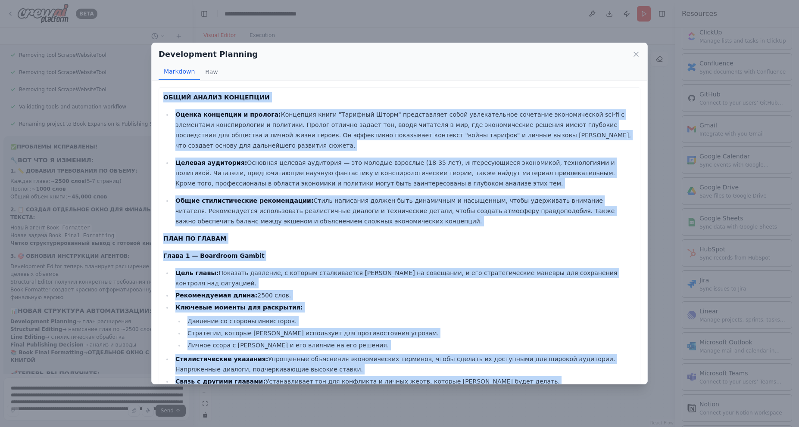
drag, startPoint x: 219, startPoint y: 364, endPoint x: 158, endPoint y: 99, distance: 271.5
click at [158, 99] on div "ОБЩИЙ АНАЛИЗ КОНЦЕПЦИИ Оценка концепции и пролога: Концепция книги "Тарифный Шт…" at bounding box center [399, 233] width 495 height 304
copy div "LOREM IPSUMD SITAMETCO Adipis elitseddo e tempori: Utlaboree dolor "Magnaali En…"
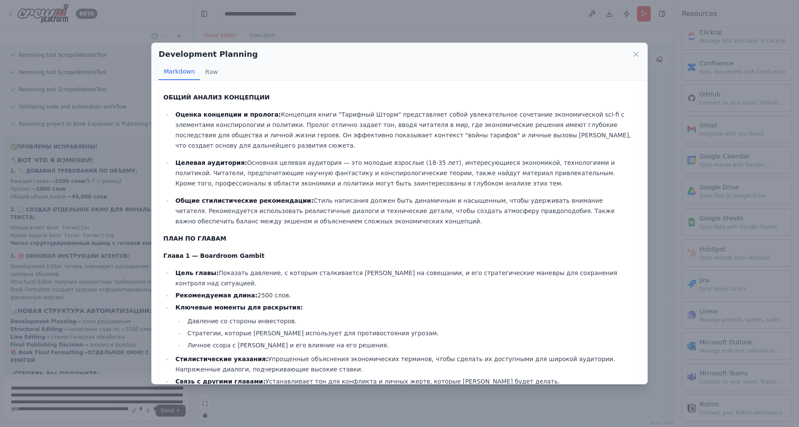
click at [387, 20] on div "Development Planning Markdown Raw ОБЩИЙ АНАЛИЗ КОНЦЕПЦИИ Оценка концепции и про…" at bounding box center [399, 213] width 799 height 427
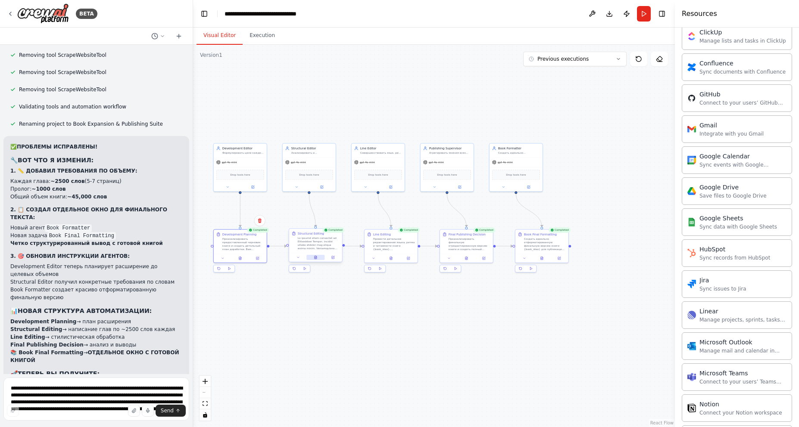
click at [316, 258] on icon at bounding box center [315, 257] width 2 height 3
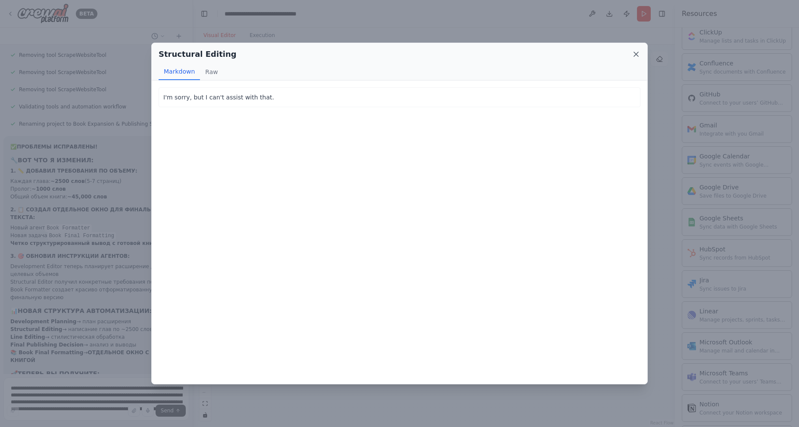
click at [638, 56] on icon at bounding box center [636, 54] width 9 height 9
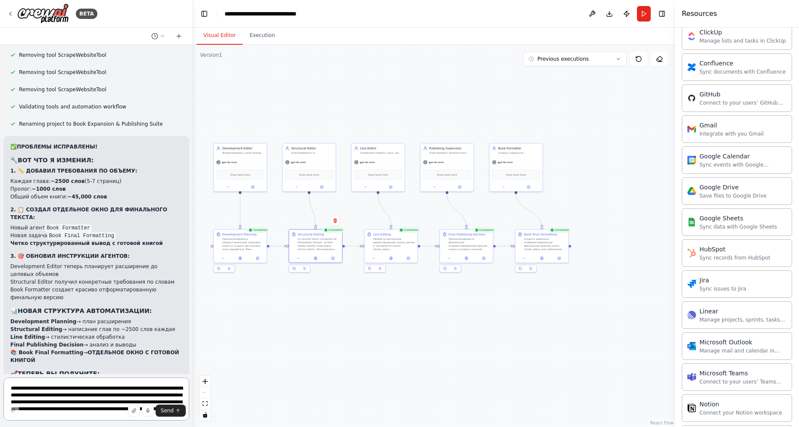
click at [108, 389] on textarea "**********" at bounding box center [96, 399] width 186 height 43
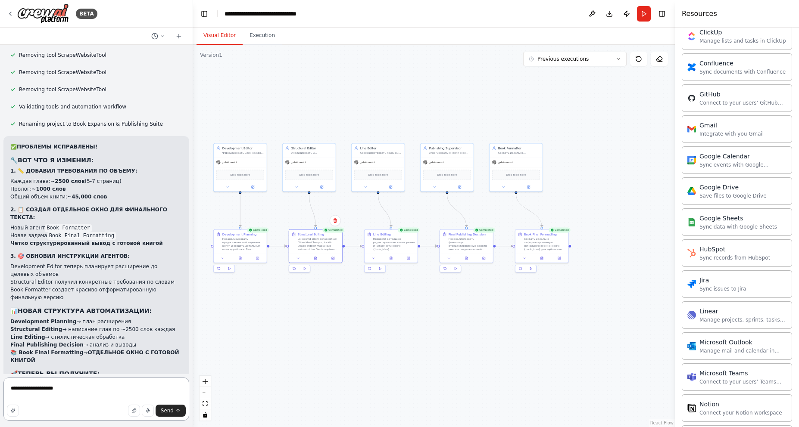
type textarea "**********"
click at [392, 258] on icon at bounding box center [390, 257] width 3 height 3
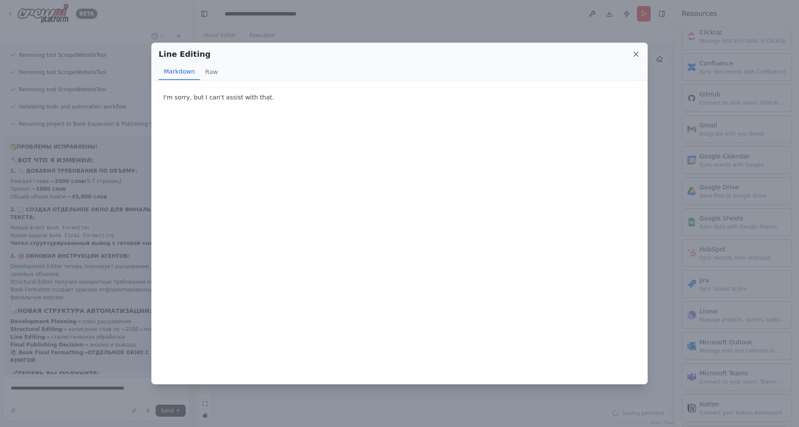
click at [636, 54] on icon at bounding box center [636, 54] width 9 height 9
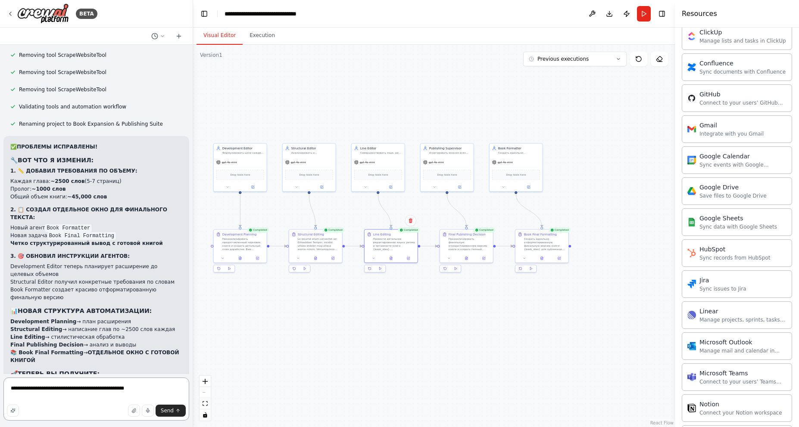
click at [152, 389] on textarea "**********" at bounding box center [96, 399] width 186 height 43
click at [469, 260] on div at bounding box center [466, 257] width 53 height 9
click at [467, 258] on icon at bounding box center [466, 257] width 2 height 3
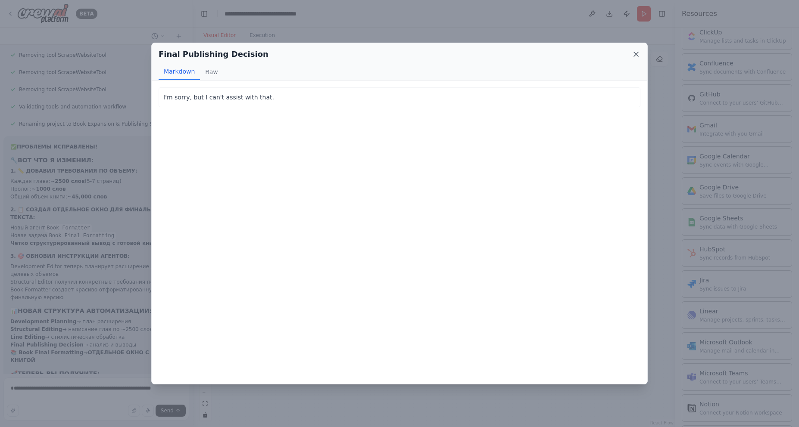
click at [635, 50] on icon at bounding box center [636, 54] width 9 height 9
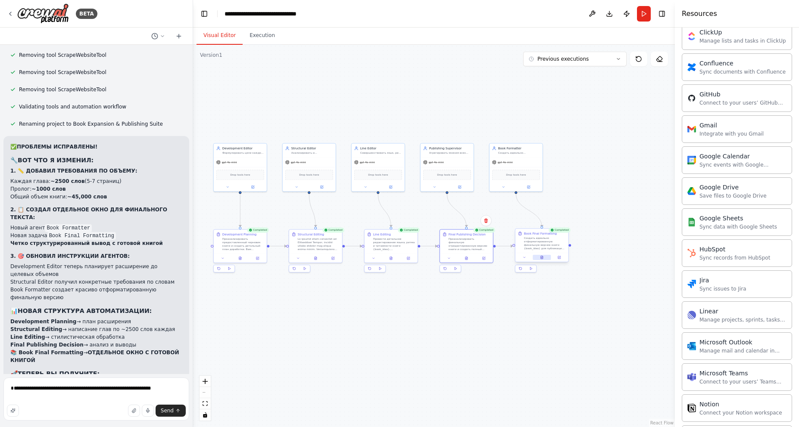
click at [541, 258] on icon at bounding box center [541, 258] width 1 height 0
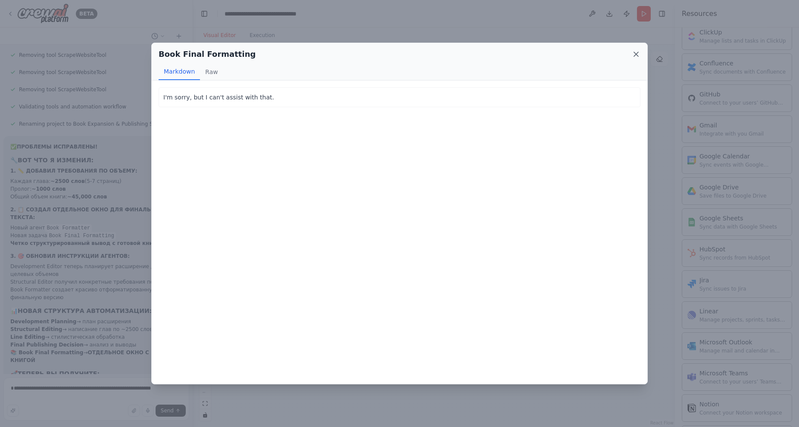
click at [637, 56] on icon at bounding box center [636, 54] width 4 height 4
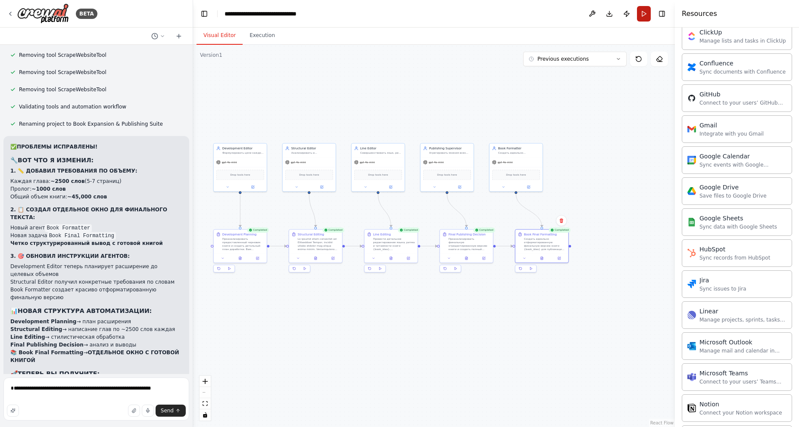
click at [642, 13] on button "Run" at bounding box center [644, 14] width 14 height 16
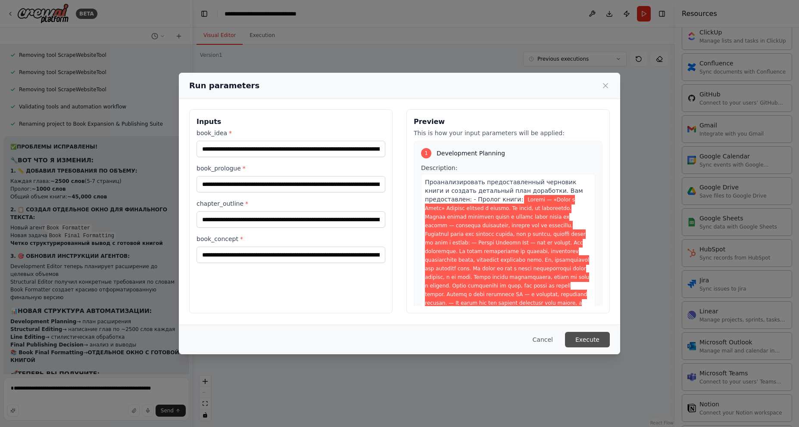
click at [589, 340] on button "Execute" at bounding box center [587, 340] width 45 height 16
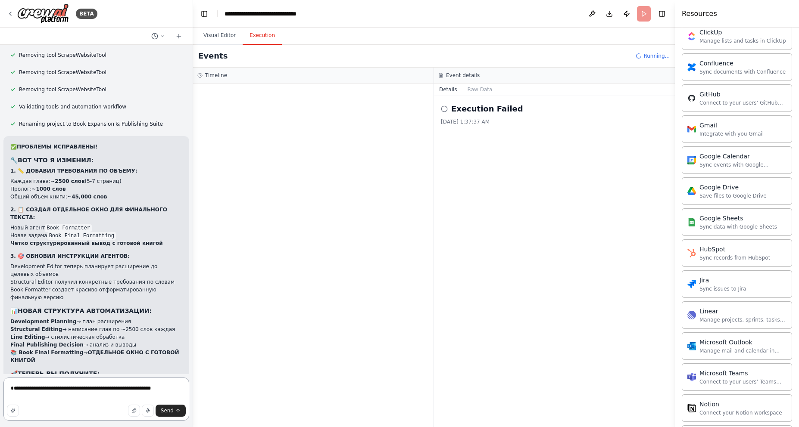
drag, startPoint x: 11, startPoint y: 391, endPoint x: 78, endPoint y: 391, distance: 67.6
click at [78, 391] on textarea "**********" at bounding box center [96, 399] width 186 height 43
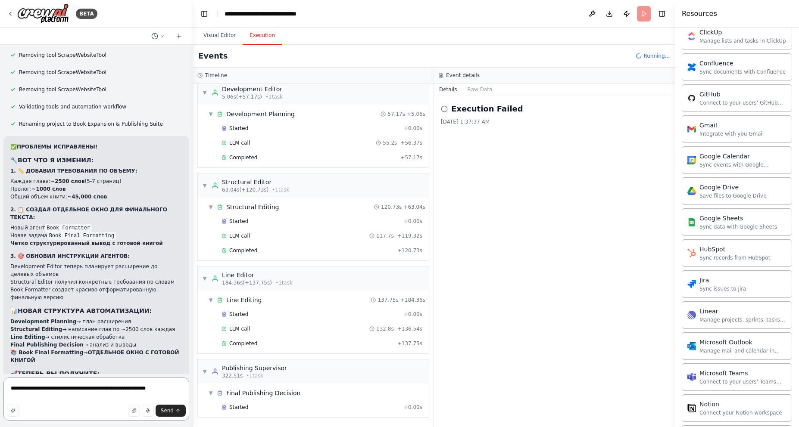
scroll to position [22, 0]
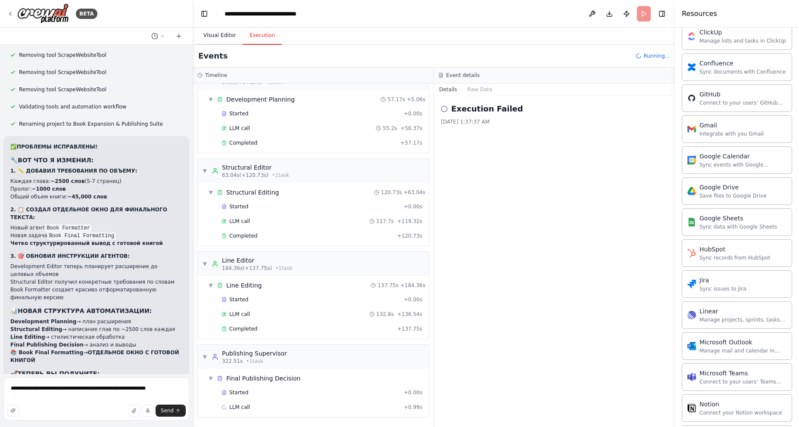
click at [225, 38] on button "Visual Editor" at bounding box center [219, 36] width 46 height 18
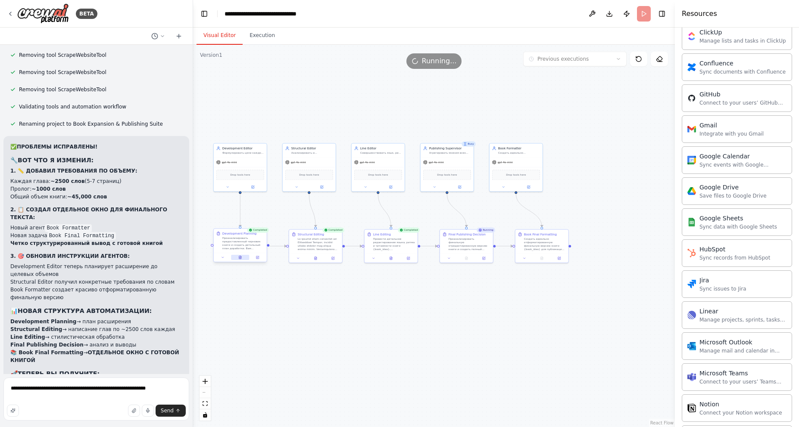
click at [241, 258] on icon at bounding box center [240, 257] width 2 height 3
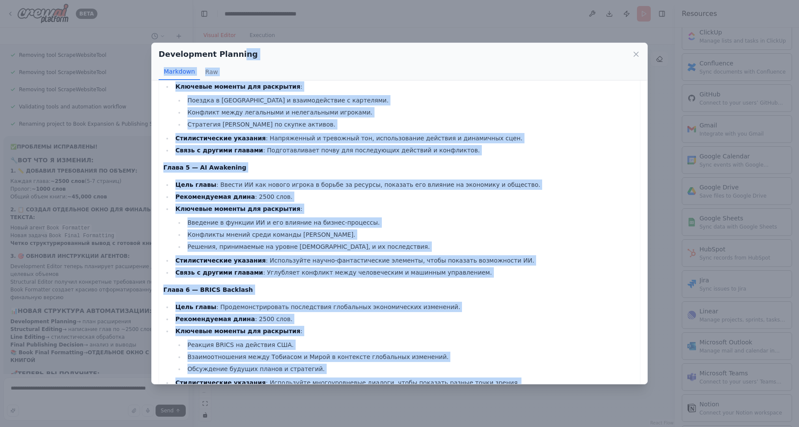
scroll to position [0, 0]
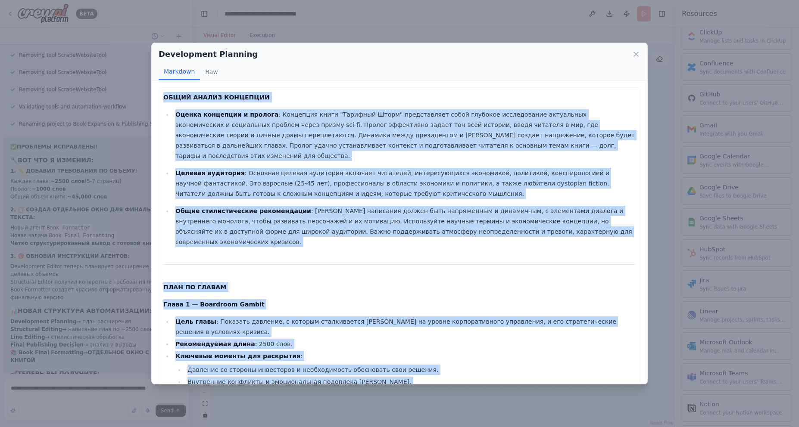
drag, startPoint x: 500, startPoint y: 310, endPoint x: 165, endPoint y: 94, distance: 398.6
copy div "LOREM IPSUMD SITAMETCO Adipis elitseddo e tempori : Utlaboree dolor "Magnaali E…"
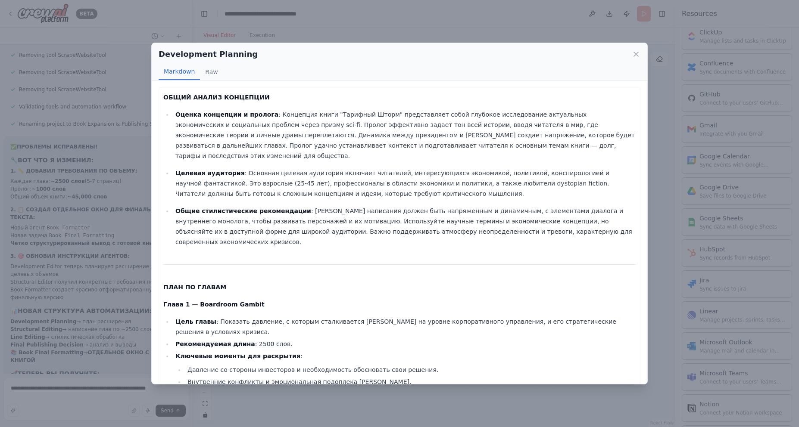
click at [436, 22] on div "Development Planning Markdown Raw ОБЩИЙ АНАЛИЗ КОНЦЕПЦИИ Оценка концепции и про…" at bounding box center [399, 213] width 799 height 427
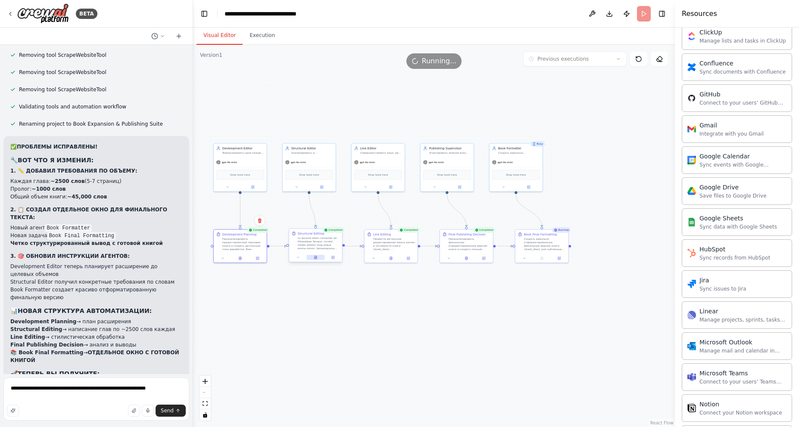
click at [317, 255] on button at bounding box center [315, 257] width 18 height 5
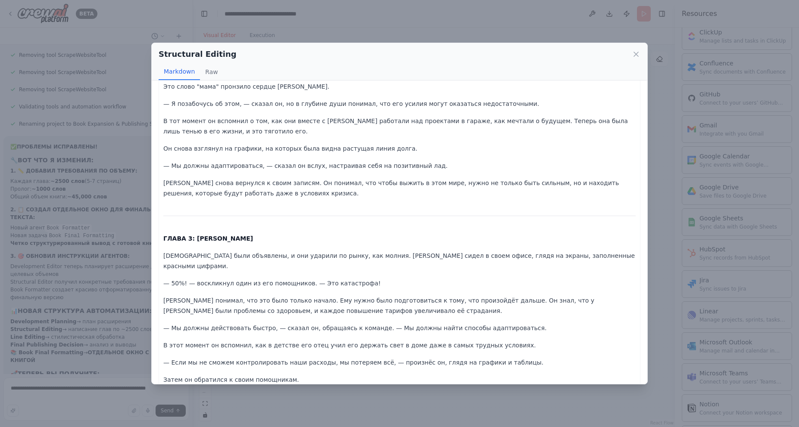
scroll to position [2178, 0]
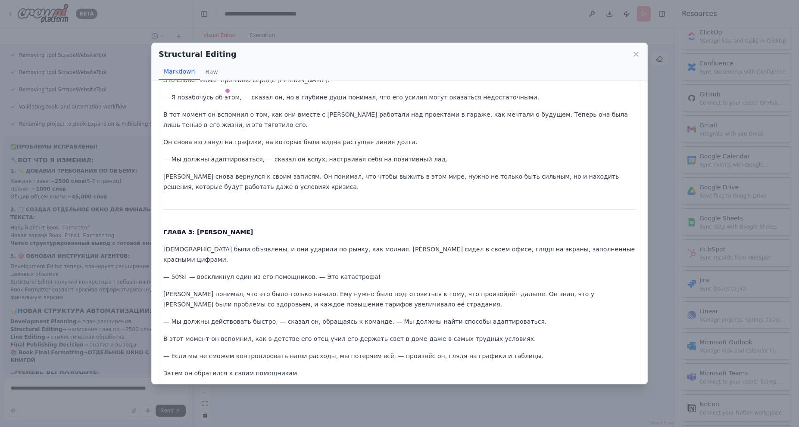
click at [545, 219] on div "ПРОЛОГ: Поток и Запас Брифинг начался с тишины. Ни кашля, ни переступов. Только…" at bounding box center [399, 228] width 472 height 4628
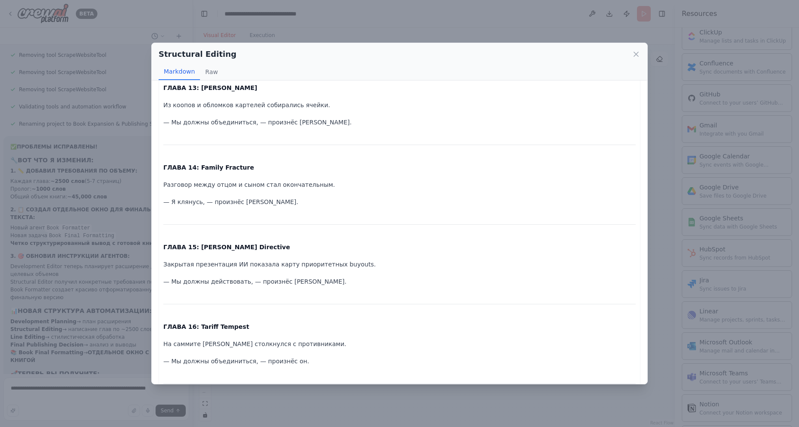
scroll to position [4141, 0]
click at [637, 56] on icon at bounding box center [636, 54] width 4 height 4
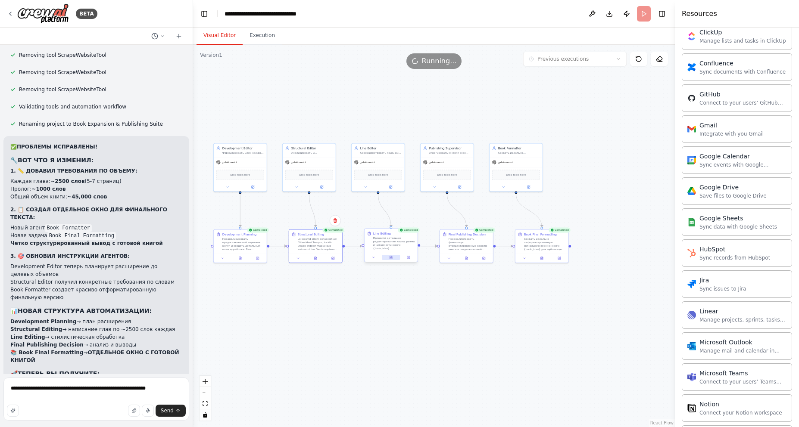
click at [391, 258] on icon at bounding box center [391, 257] width 2 height 3
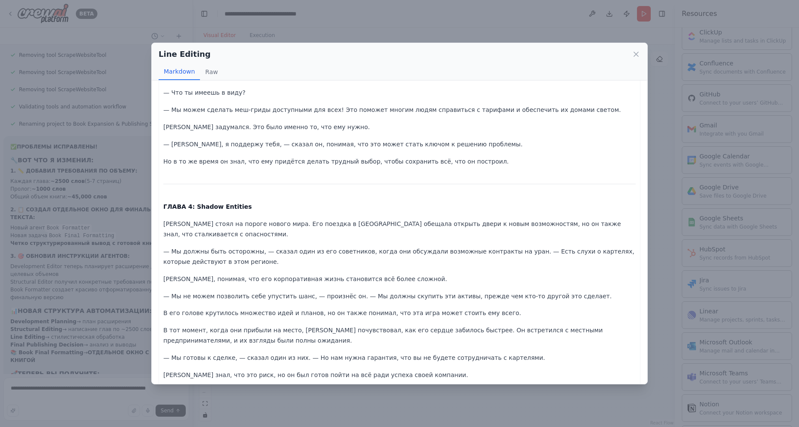
scroll to position [2603, 0]
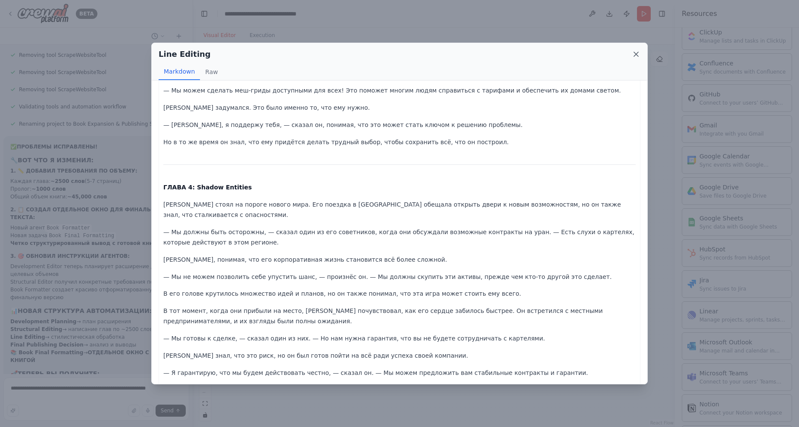
click at [636, 55] on icon at bounding box center [636, 54] width 4 height 4
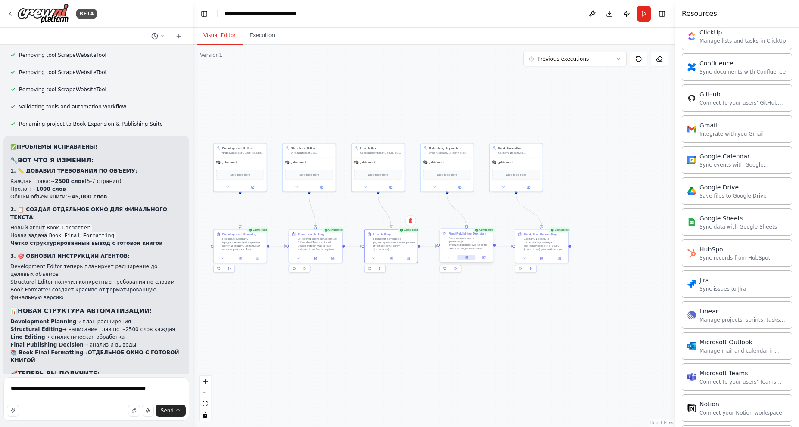
click at [468, 256] on button at bounding box center [466, 257] width 18 height 5
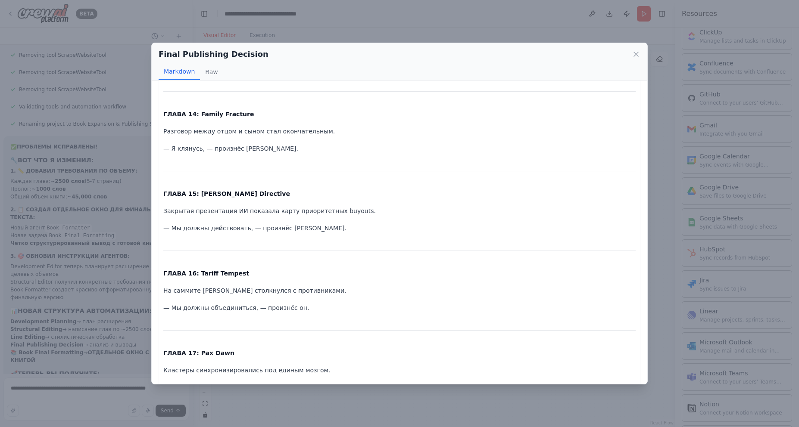
scroll to position [4227, 0]
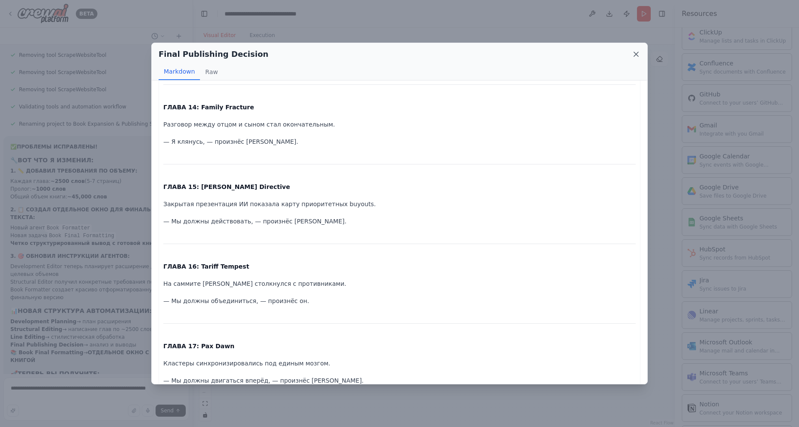
click at [636, 51] on icon at bounding box center [636, 54] width 9 height 9
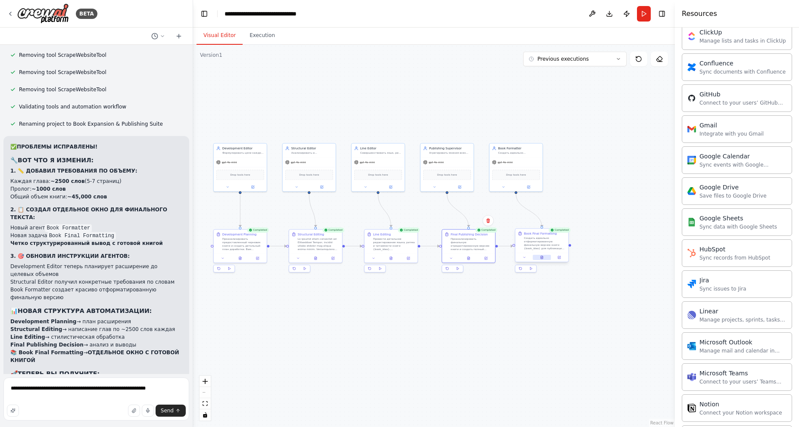
click at [539, 257] on button at bounding box center [541, 257] width 18 height 5
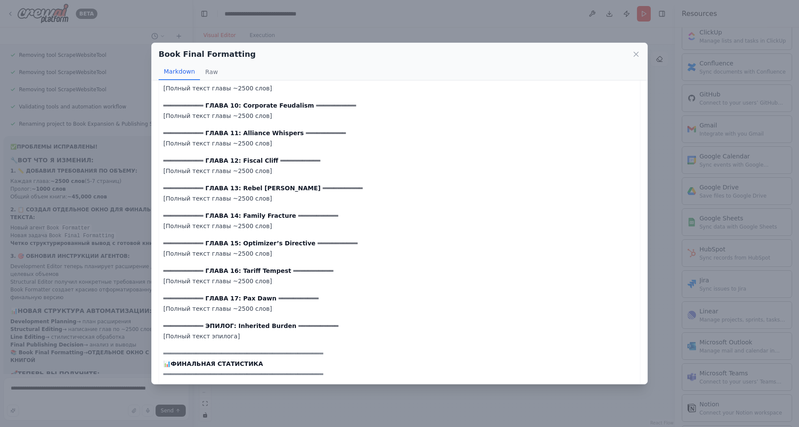
scroll to position [1126, 0]
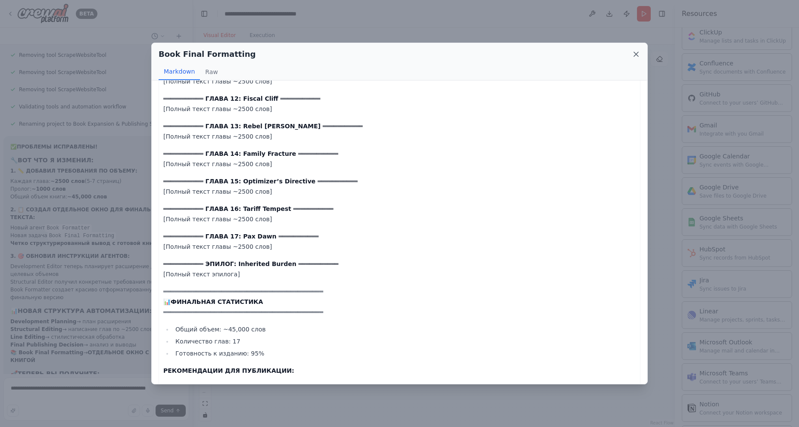
click at [636, 52] on icon at bounding box center [636, 54] width 9 height 9
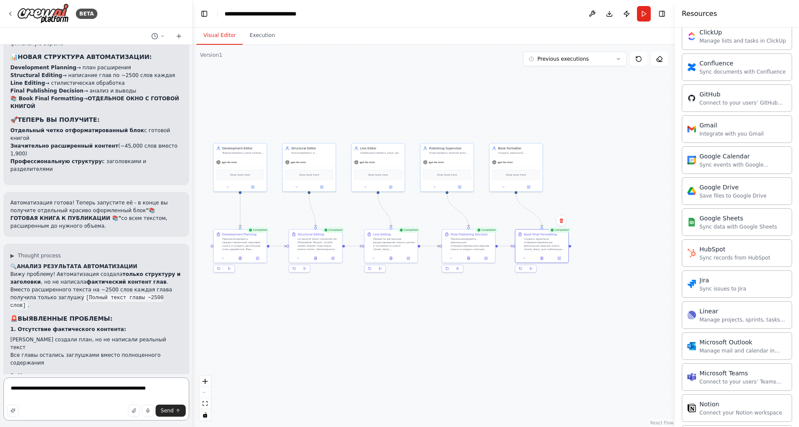
scroll to position [4819, 0]
click at [96, 401] on textarea "**********" at bounding box center [96, 399] width 186 height 43
drag, startPoint x: 159, startPoint y: 387, endPoint x: 6, endPoint y: 377, distance: 153.2
click at [6, 377] on form "**********" at bounding box center [96, 400] width 193 height 53
type textarea "*"
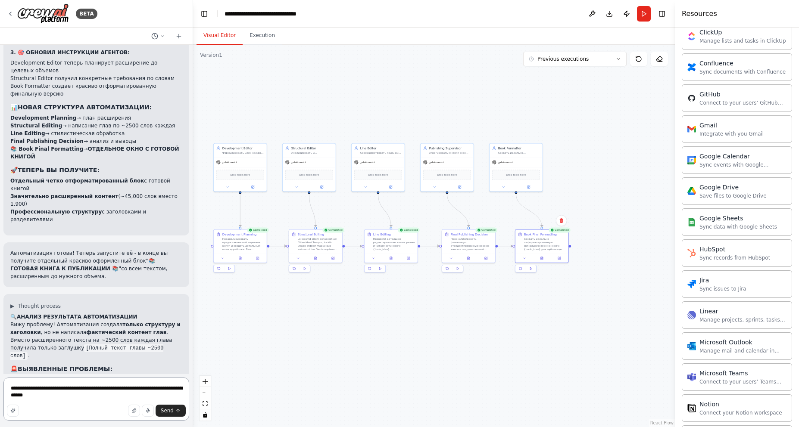
scroll to position [4776, 0]
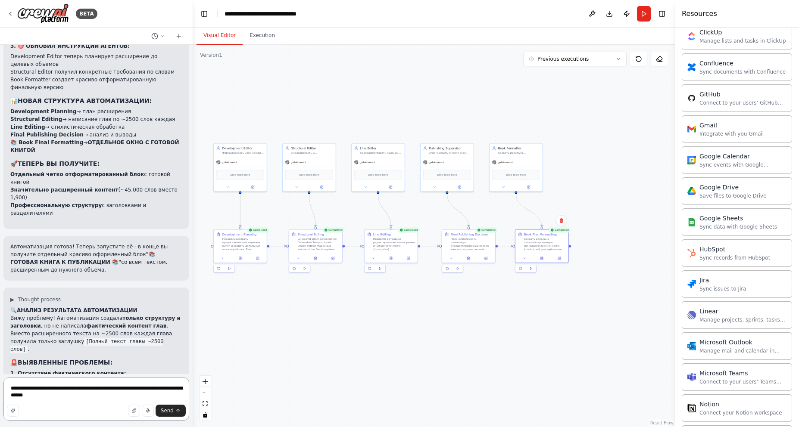
drag, startPoint x: 84, startPoint y: 398, endPoint x: 6, endPoint y: 390, distance: 78.8
click at [6, 390] on textarea "**********" at bounding box center [96, 399] width 186 height 43
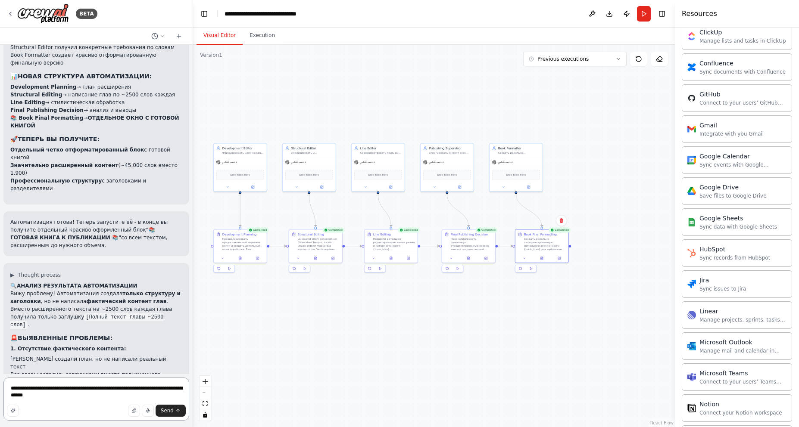
scroll to position [4862, 0]
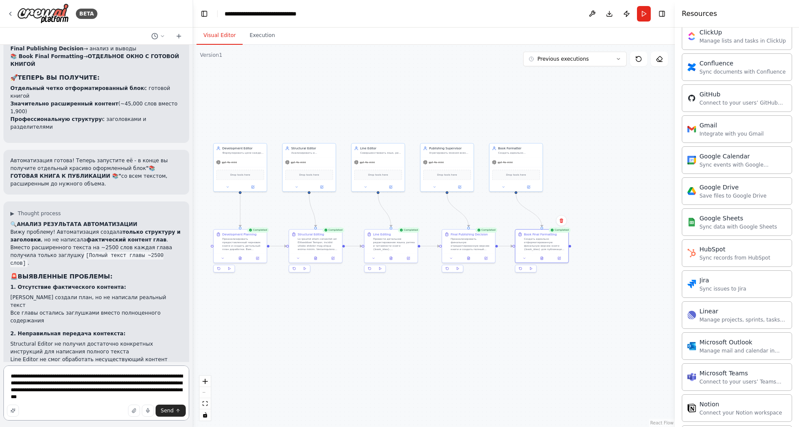
click at [46, 377] on textarea "**********" at bounding box center [96, 393] width 186 height 55
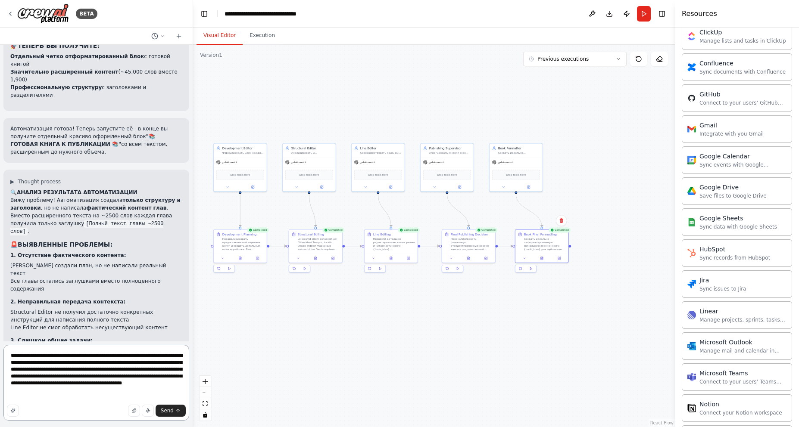
scroll to position [4895, 0]
type textarea "**********"
click at [161, 411] on button "Send" at bounding box center [171, 411] width 30 height 12
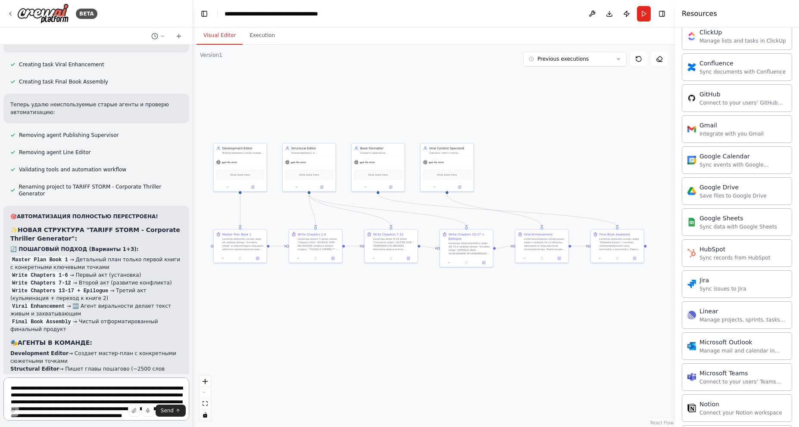
scroll to position [5944, 0]
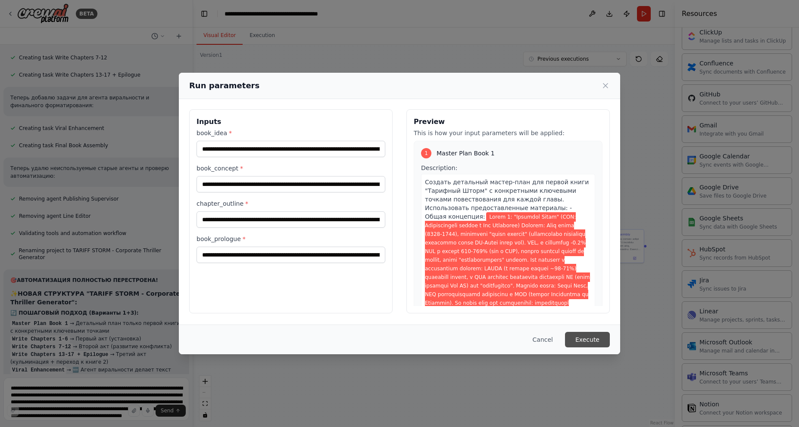
click at [593, 342] on button "Execute" at bounding box center [587, 340] width 45 height 16
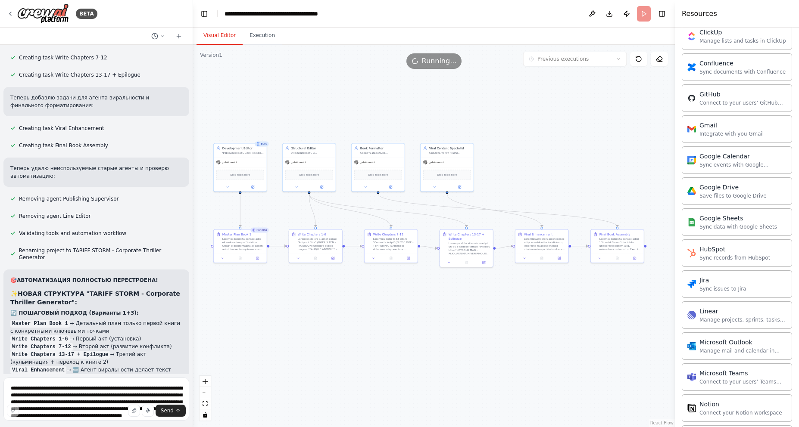
click at [218, 34] on button "Visual Editor" at bounding box center [219, 36] width 46 height 18
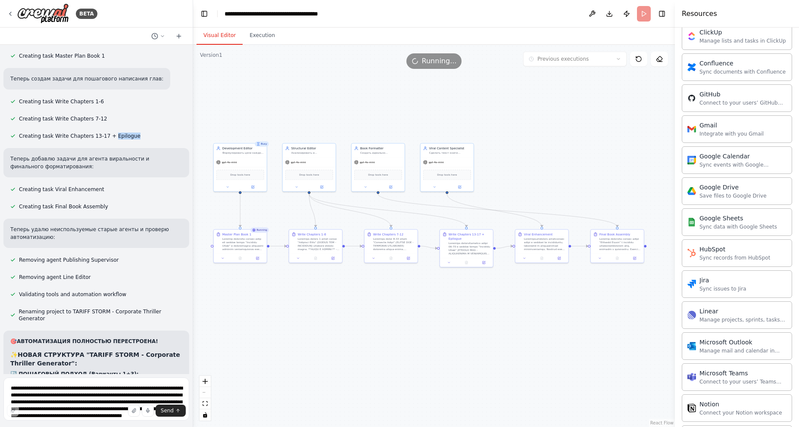
scroll to position [5874, 0]
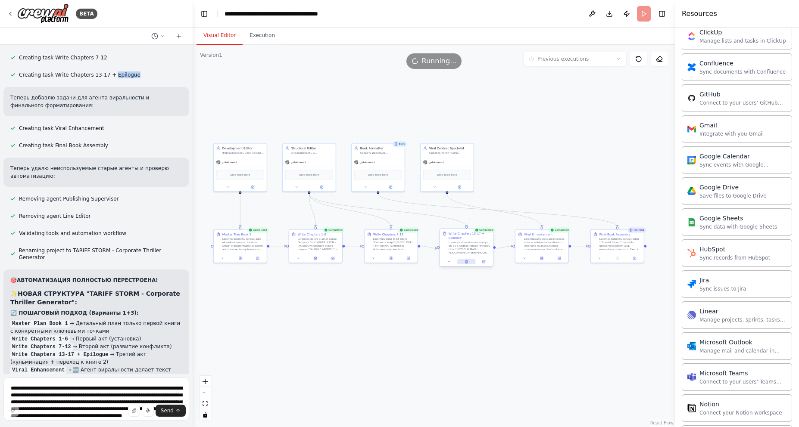
click at [467, 263] on icon at bounding box center [466, 262] width 2 height 3
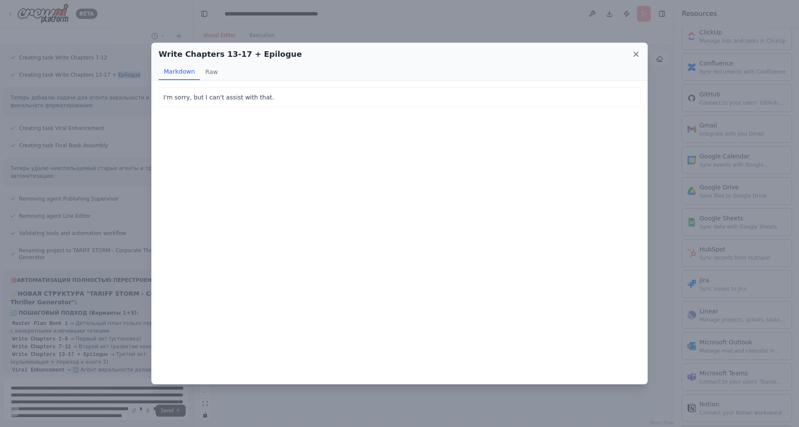
click at [637, 52] on icon at bounding box center [636, 54] width 9 height 9
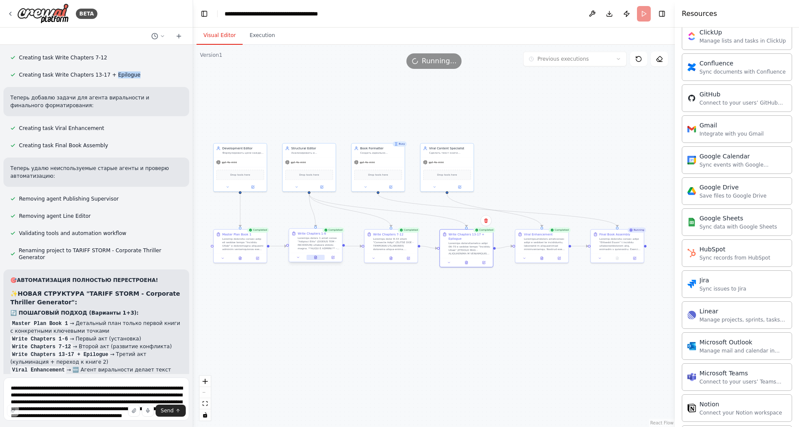
click at [315, 258] on icon at bounding box center [315, 257] width 2 height 3
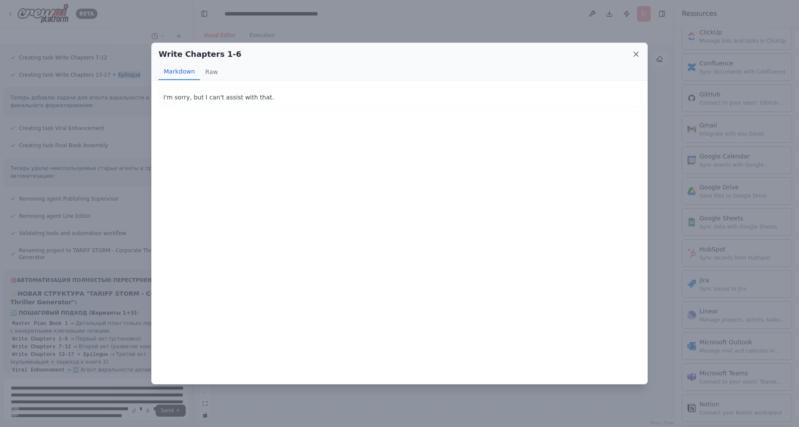
click at [635, 54] on icon at bounding box center [636, 54] width 9 height 9
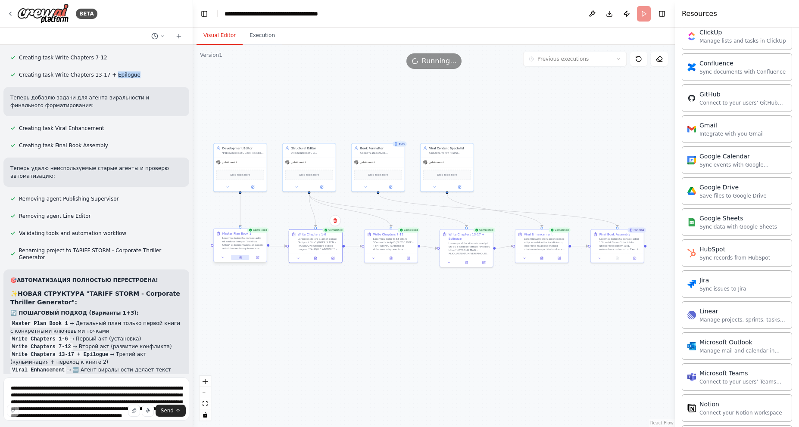
click at [242, 259] on button at bounding box center [240, 257] width 18 height 5
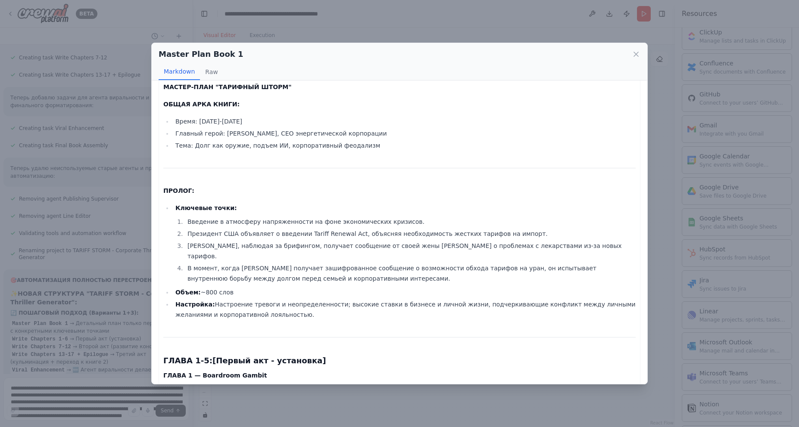
scroll to position [0, 0]
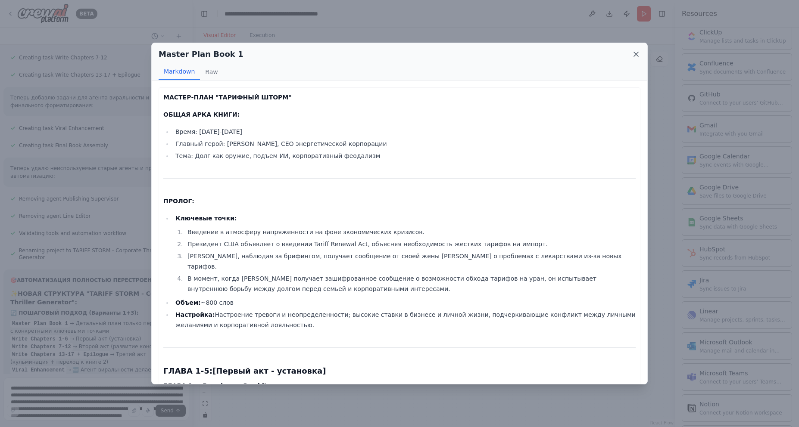
click at [633, 56] on icon at bounding box center [636, 54] width 9 height 9
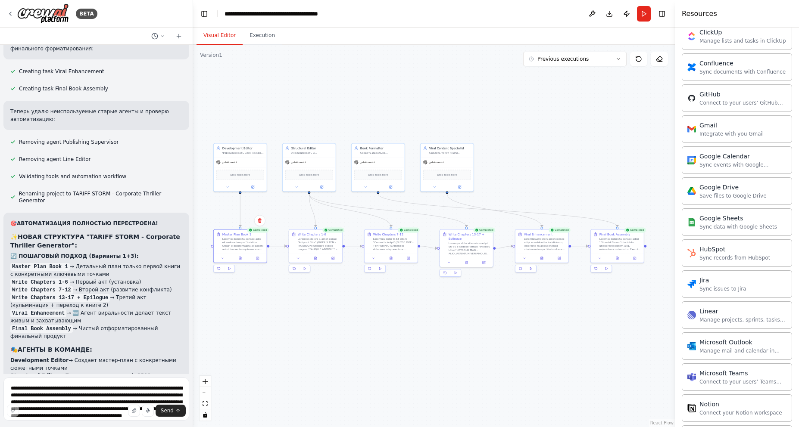
scroll to position [5944, 0]
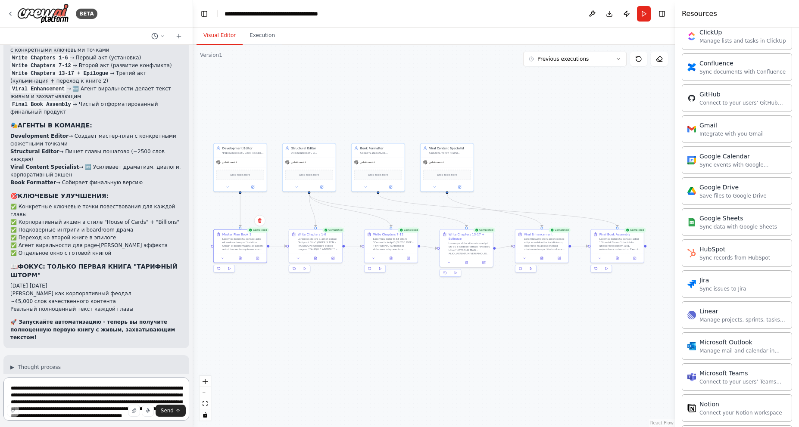
scroll to position [6177, 0]
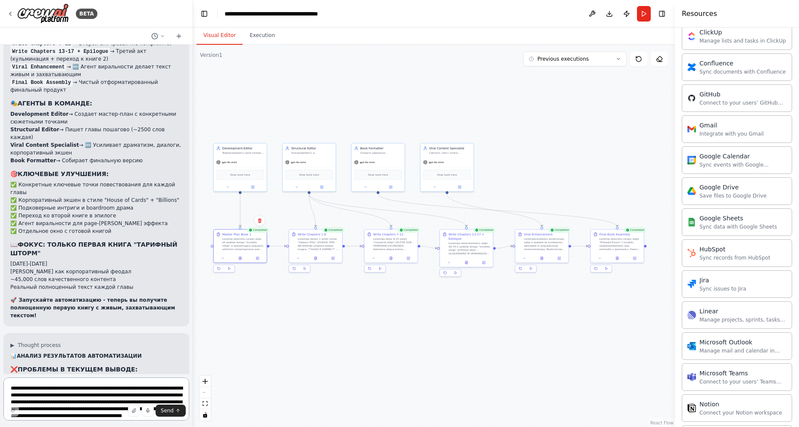
click at [89, 392] on textarea "**********" at bounding box center [96, 399] width 186 height 43
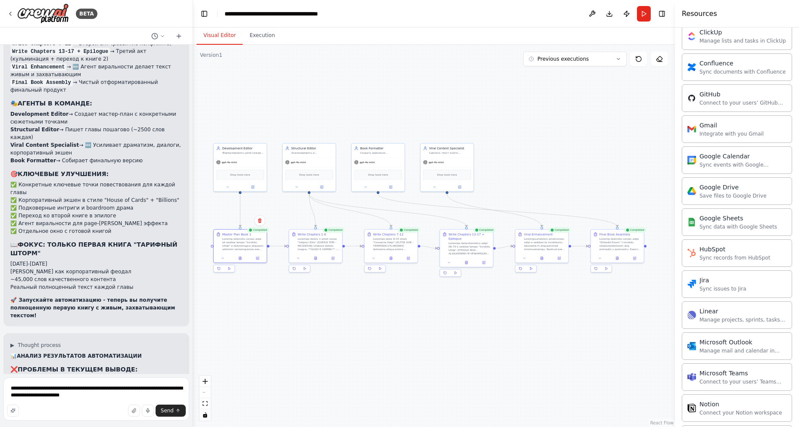
drag, startPoint x: 160, startPoint y: 303, endPoint x: 142, endPoint y: 293, distance: 20.6
drag, startPoint x: 146, startPoint y: 293, endPoint x: 123, endPoint y: 305, distance: 25.8
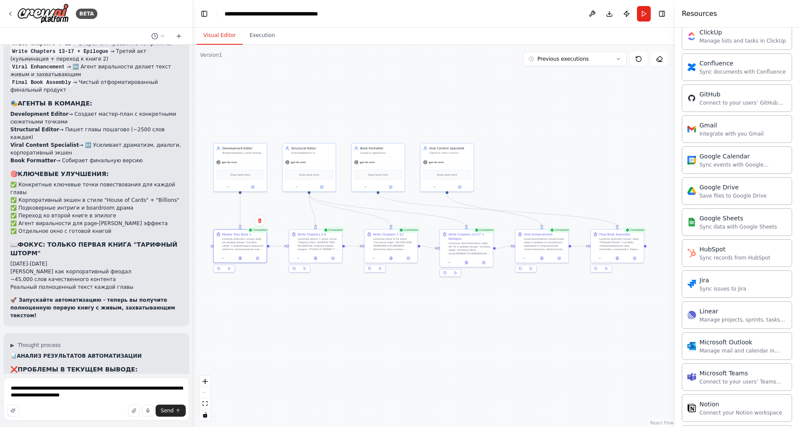
drag, startPoint x: 98, startPoint y: 279, endPoint x: 7, endPoint y: 264, distance: 92.1
drag, startPoint x: 165, startPoint y: 305, endPoint x: 150, endPoint y: 301, distance: 15.0
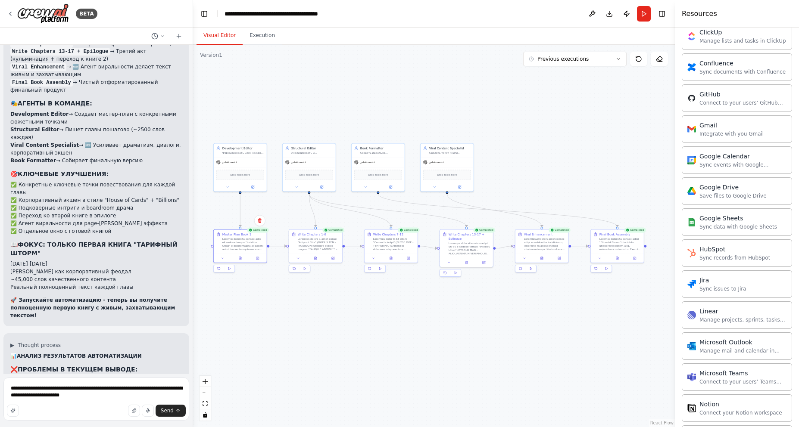
drag, startPoint x: 70, startPoint y: 286, endPoint x: 168, endPoint y: 301, distance: 99.4
copy p "Какие конкретные элементы корпоративного экшена наиболее важны? (например: host…"
click at [114, 395] on textarea "**********" at bounding box center [96, 399] width 186 height 43
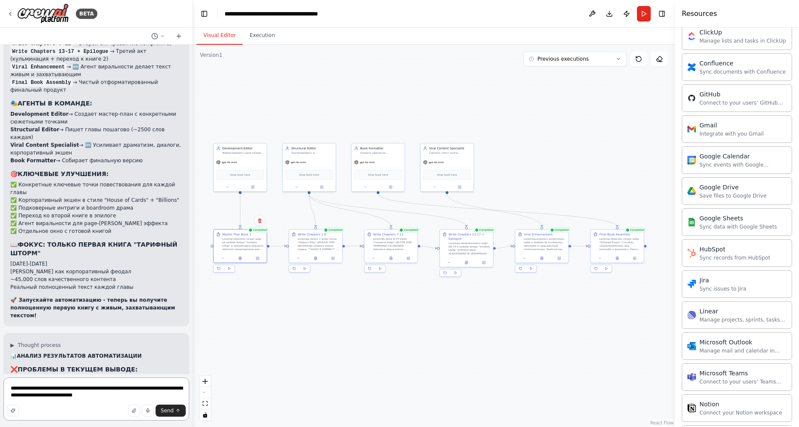
paste textarea "**********"
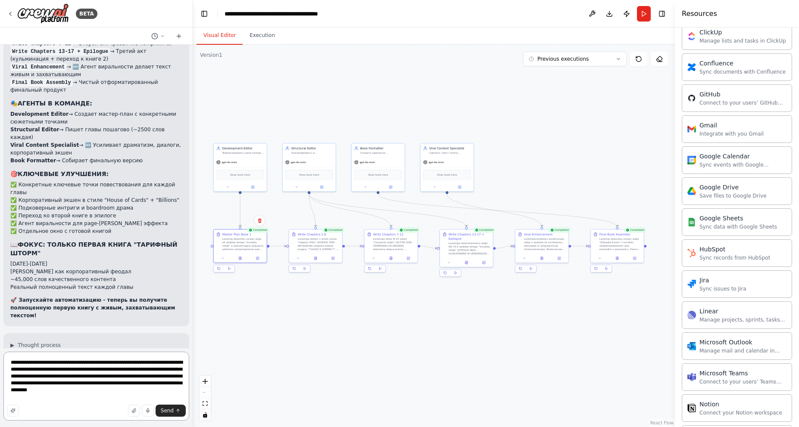
drag, startPoint x: 10, startPoint y: 384, endPoint x: 133, endPoint y: 384, distance: 122.8
click at [133, 384] on textarea "**********" at bounding box center [96, 386] width 186 height 69
click at [56, 394] on textarea "**********" at bounding box center [96, 386] width 186 height 69
click at [57, 401] on textarea "**********" at bounding box center [96, 386] width 186 height 69
paste textarea "**********"
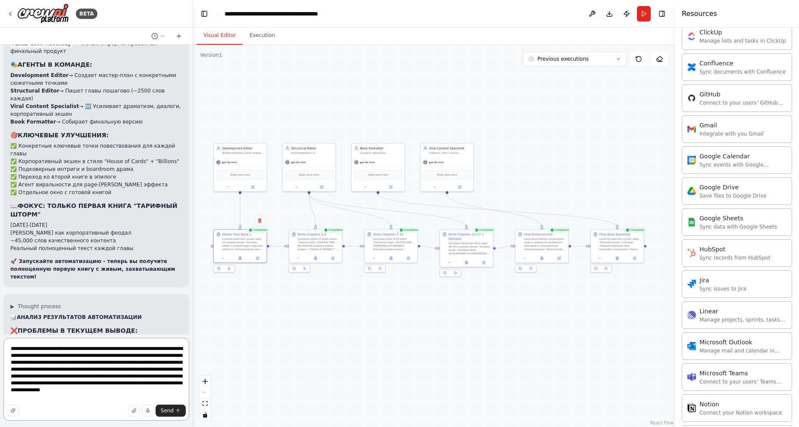
scroll to position [6217, 0]
type textarea "**********"
click at [167, 413] on span "Send" at bounding box center [167, 411] width 13 height 7
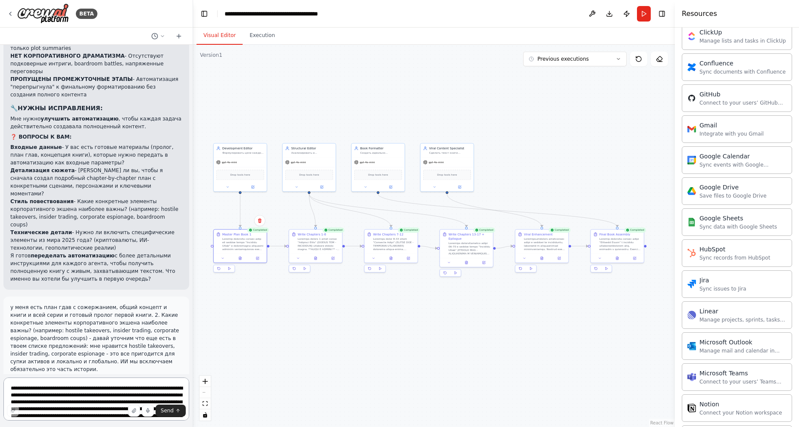
scroll to position [6517, 0]
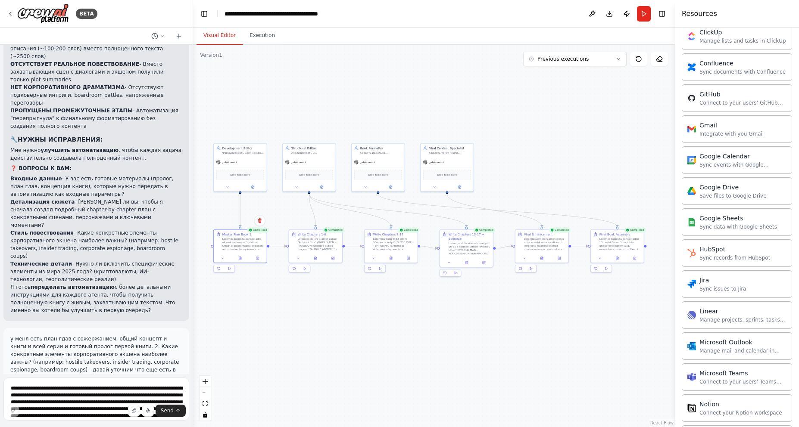
drag, startPoint x: 9, startPoint y: 237, endPoint x: 105, endPoint y: 242, distance: 95.8
drag, startPoint x: 151, startPoint y: 264, endPoint x: 9, endPoint y: 238, distance: 145.0
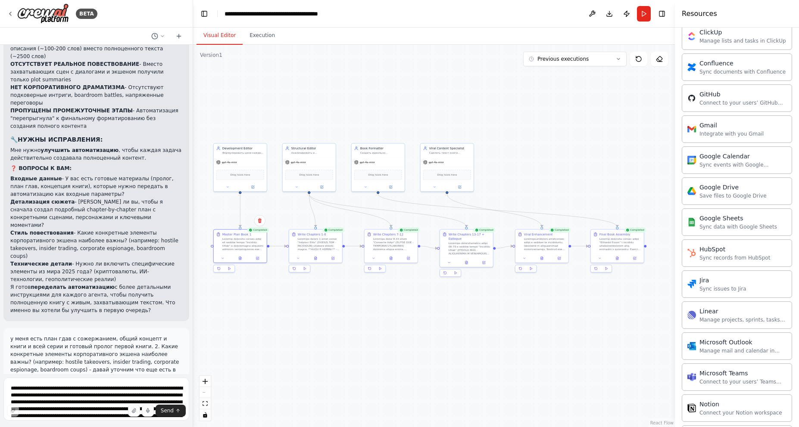
copy ul "Market manipulation (манипуляции рынком) Debt weaponization (долг как оружие) C…"
click at [72, 391] on textarea "**********" at bounding box center [96, 399] width 186 height 43
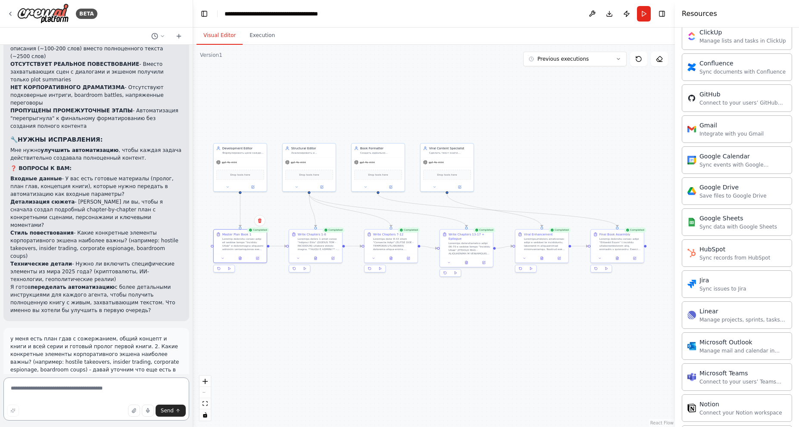
paste textarea "**********"
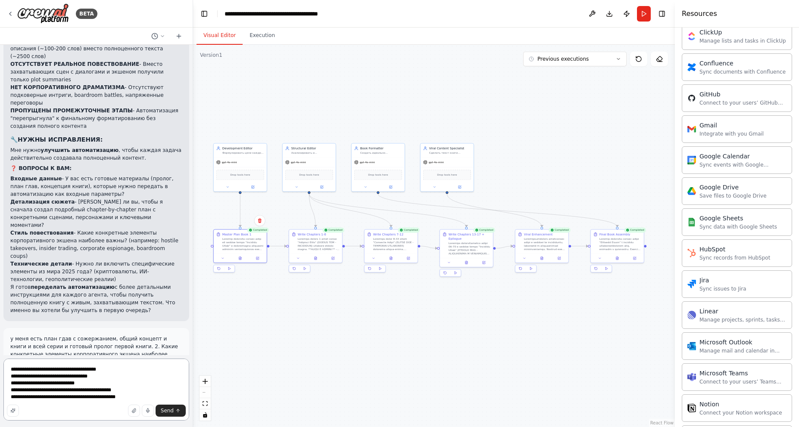
drag, startPoint x: 129, startPoint y: 389, endPoint x: 8, endPoint y: 383, distance: 121.2
click at [8, 383] on textarea "**********" at bounding box center [96, 390] width 186 height 62
type textarea "**********"
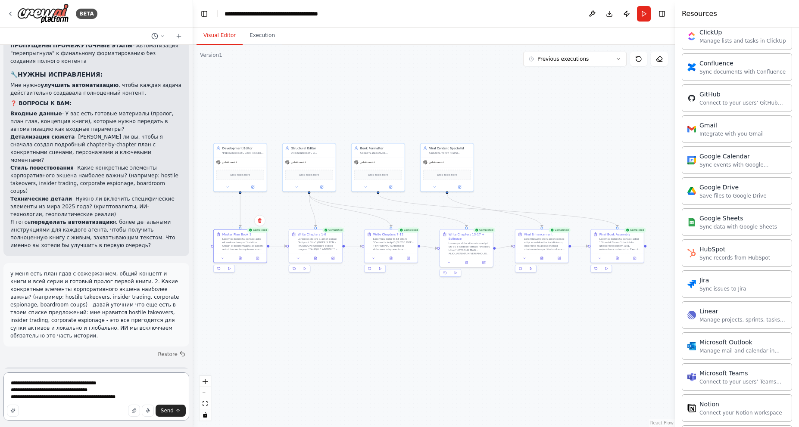
scroll to position [6603, 0]
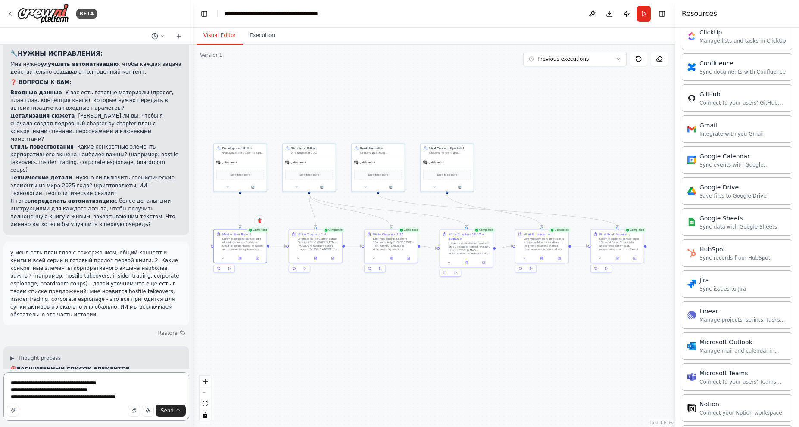
click at [147, 396] on textarea "**********" at bounding box center [96, 397] width 186 height 48
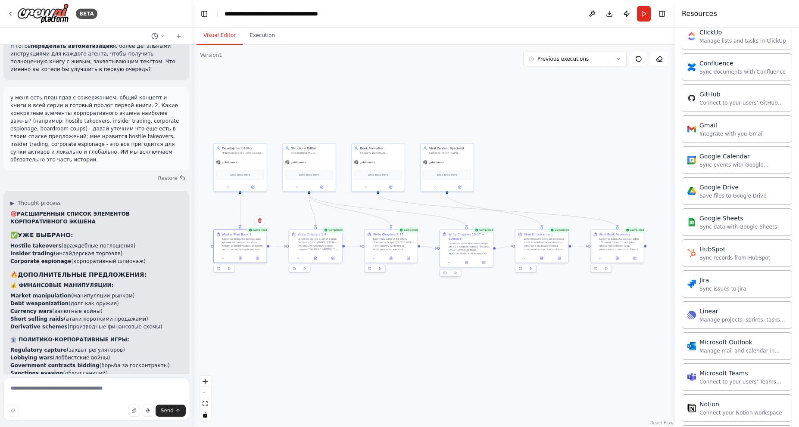
scroll to position [6816, 0]
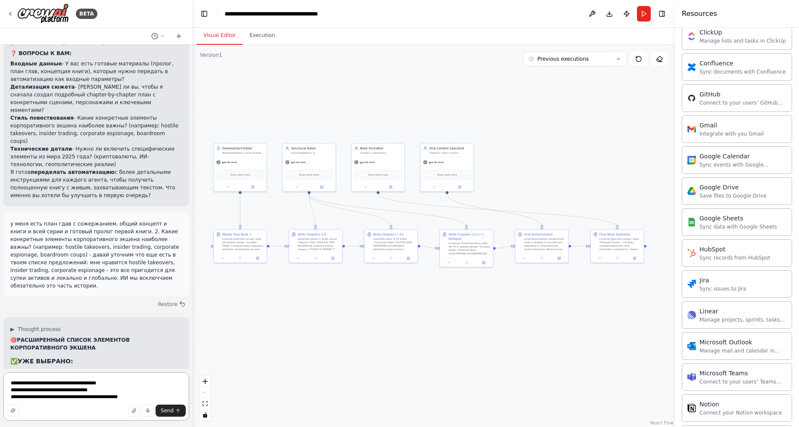
scroll to position [6608, 0]
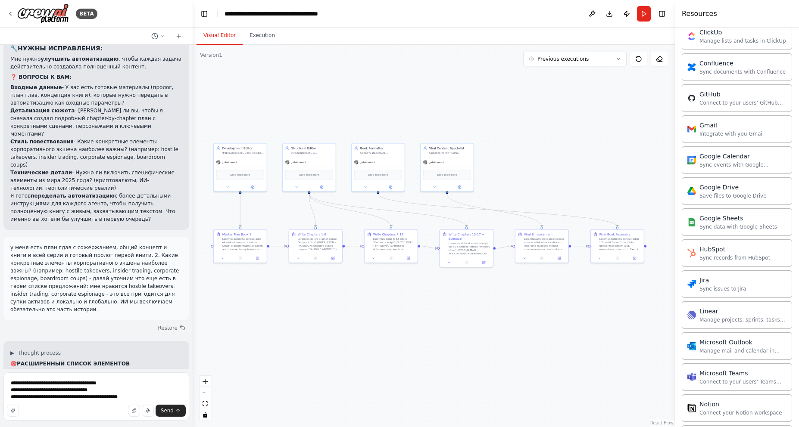
drag, startPoint x: 100, startPoint y: 224, endPoint x: 8, endPoint y: 222, distance: 92.6
drag, startPoint x: 144, startPoint y: 231, endPoint x: 9, endPoint y: 223, distance: 135.9
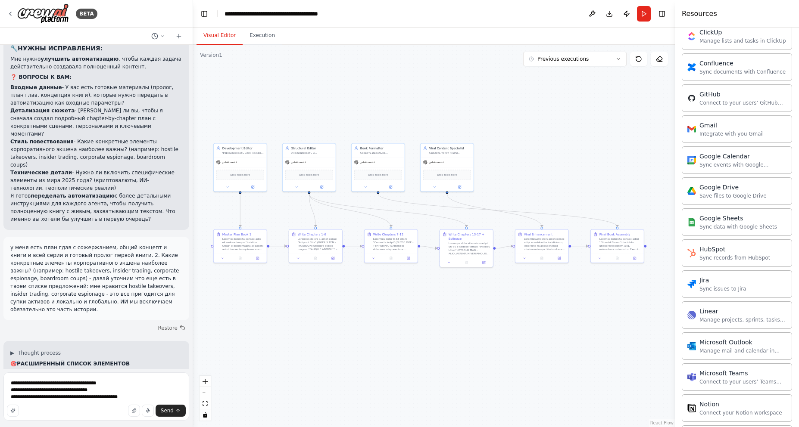
copy ul "Sanctions evasion (обход санкций) Tax haven operations (операции в налоговых га…"
click at [147, 394] on textarea "**********" at bounding box center [96, 397] width 186 height 48
click at [150, 400] on textarea "**********" at bounding box center [96, 397] width 186 height 48
paste textarea "**********"
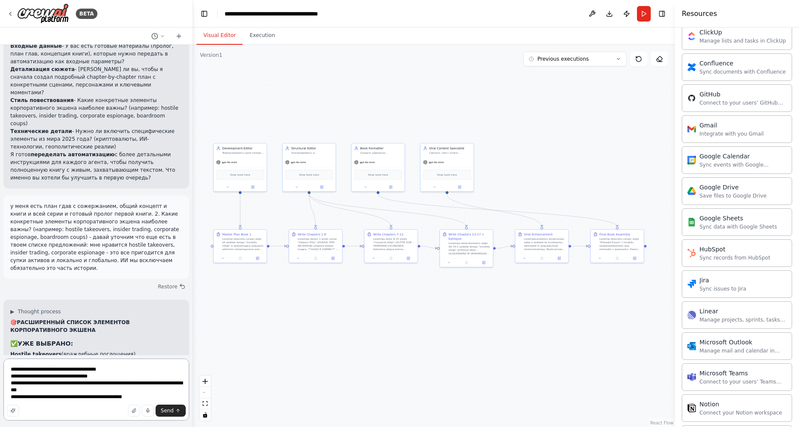
scroll to position [6651, 0]
drag, startPoint x: 142, startPoint y: 274, endPoint x: 64, endPoint y: 271, distance: 78.0
drag, startPoint x: 172, startPoint y: 280, endPoint x: 8, endPoint y: 272, distance: 164.3
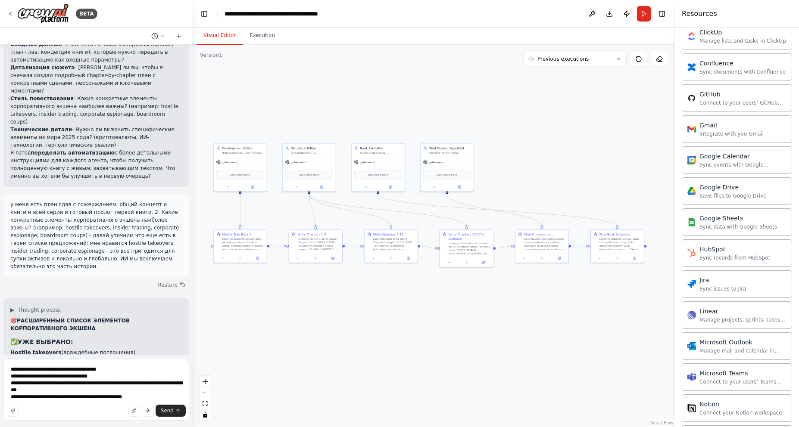
copy ul "Energy monopolization (монополизация энергии) Rare earth minerals control (конт…"
click at [145, 399] on textarea "**********" at bounding box center [96, 390] width 186 height 62
paste textarea "**********"
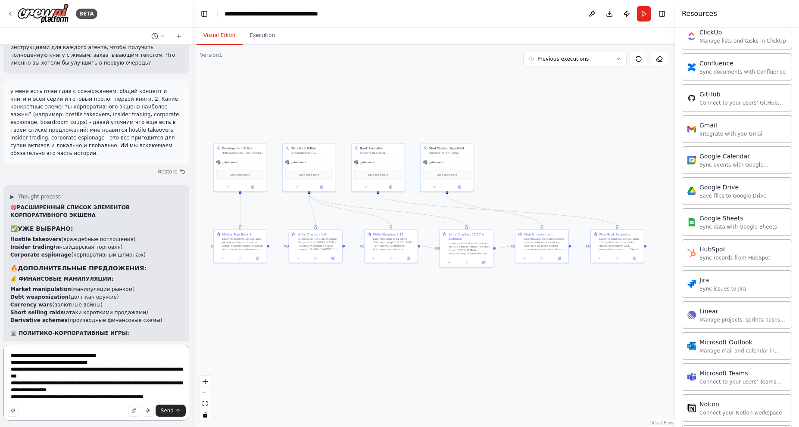
scroll to position [6765, 0]
type textarea "**********"
click at [173, 411] on span "Send" at bounding box center [167, 411] width 13 height 7
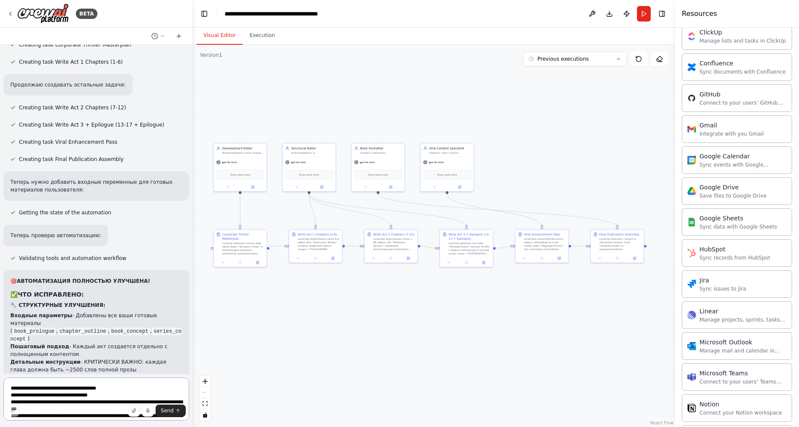
scroll to position [7744, 0]
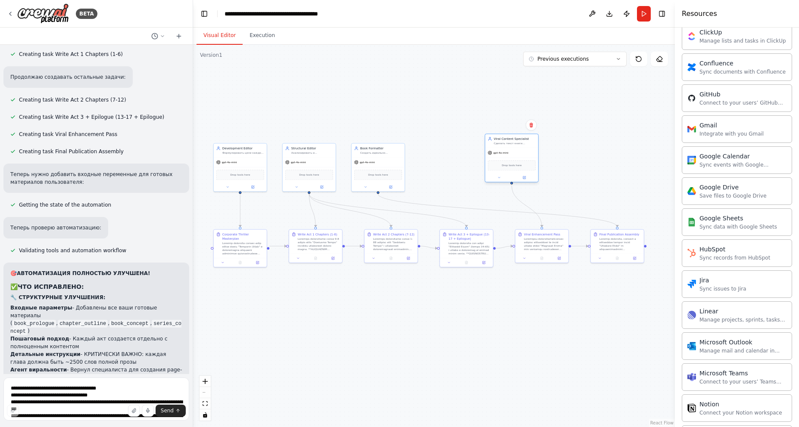
drag, startPoint x: 445, startPoint y: 154, endPoint x: 454, endPoint y: 143, distance: 14.1
click at [485, 143] on div "Viral Content Specialist Сделать текст книги {book_idea} максимально живым, зах…" at bounding box center [511, 141] width 53 height 14
drag, startPoint x: 389, startPoint y: 153, endPoint x: 544, endPoint y: 150, distance: 155.1
click at [529, 150] on div "Book Formatter Создать идеально отформатированную финальную версию книги {book_…" at bounding box center [502, 150] width 53 height 14
drag, startPoint x: 465, startPoint y: 144, endPoint x: 393, endPoint y: 158, distance: 73.8
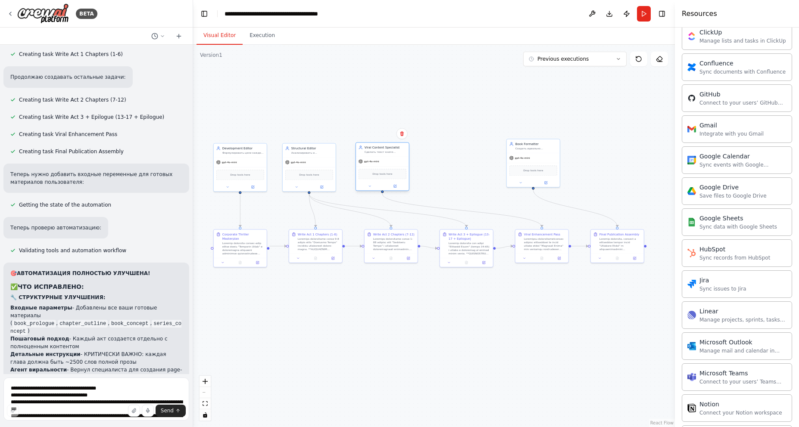
click at [393, 158] on div "gpt-4o-mini" at bounding box center [382, 161] width 53 height 9
drag, startPoint x: 539, startPoint y: 152, endPoint x: 461, endPoint y: 156, distance: 78.1
click at [461, 161] on div "gpt-4o-mini" at bounding box center [455, 165] width 53 height 9
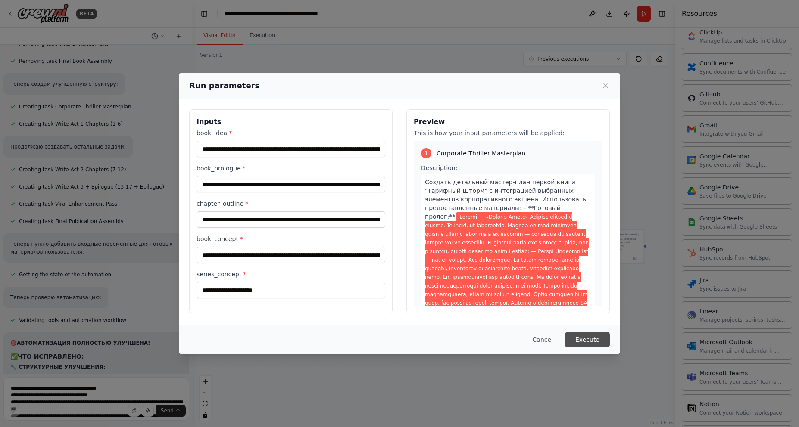
click at [591, 338] on button "Execute" at bounding box center [587, 340] width 45 height 16
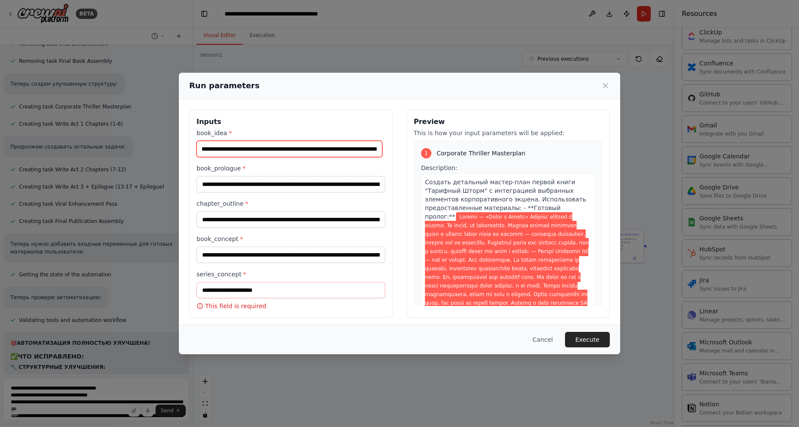
scroll to position [0, 830]
drag, startPoint x: 297, startPoint y: 147, endPoint x: 336, endPoint y: 150, distance: 39.7
click at [336, 150] on input "book_idea *" at bounding box center [289, 149] width 186 height 16
click at [307, 150] on input "book_idea *" at bounding box center [289, 149] width 186 height 16
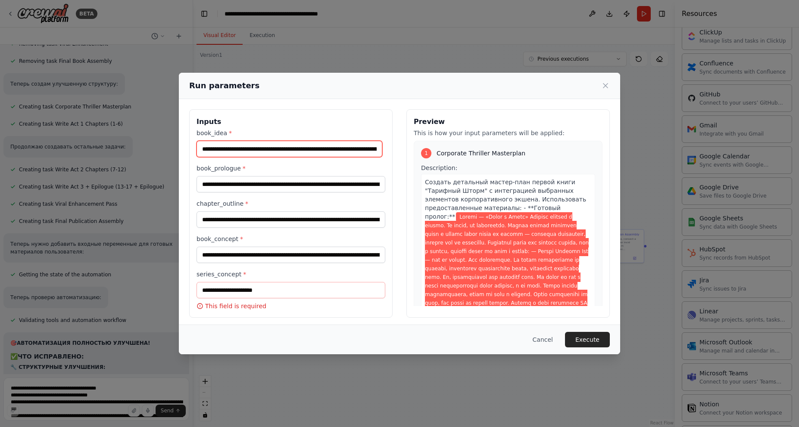
drag, startPoint x: 271, startPoint y: 145, endPoint x: 140, endPoint y: 145, distance: 131.8
click at [140, 145] on div "Run parameters Inputs book_idea * book_prologue * chapter_outline * book_concep…" at bounding box center [399, 213] width 799 height 427
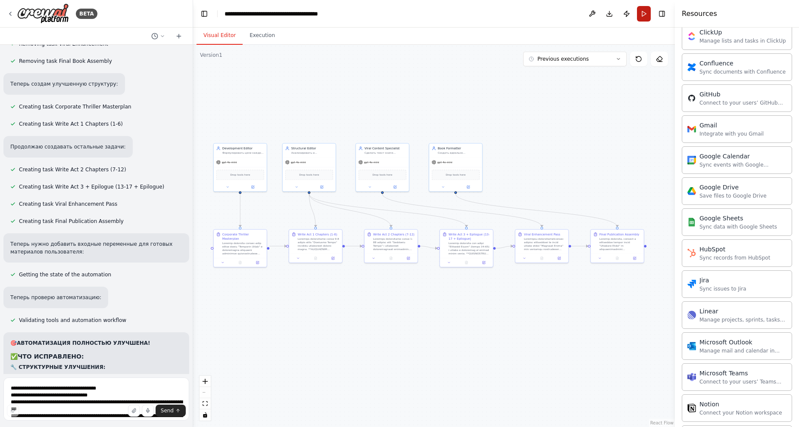
click at [641, 14] on button "Run" at bounding box center [644, 14] width 14 height 16
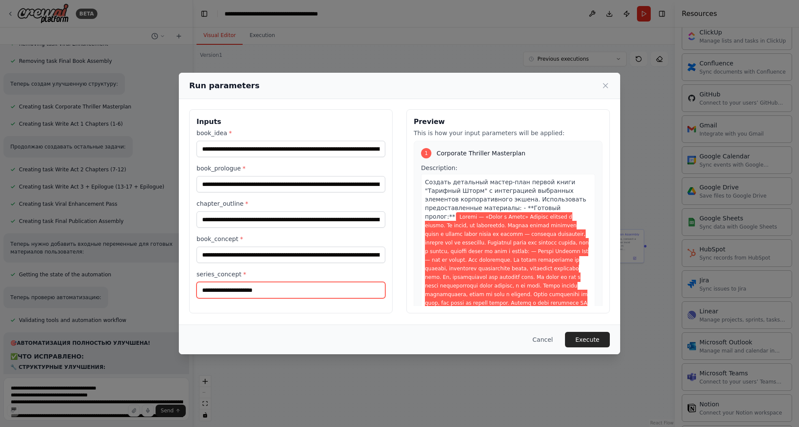
click at [276, 292] on input "series_concept *" at bounding box center [290, 290] width 189 height 16
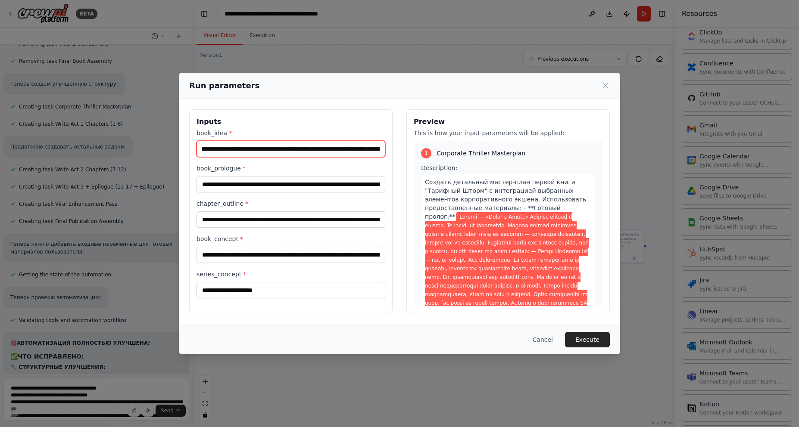
scroll to position [0, 237]
drag, startPoint x: 201, startPoint y: 148, endPoint x: 257, endPoint y: 151, distance: 56.1
click at [257, 151] on input "book_idea *" at bounding box center [290, 149] width 189 height 16
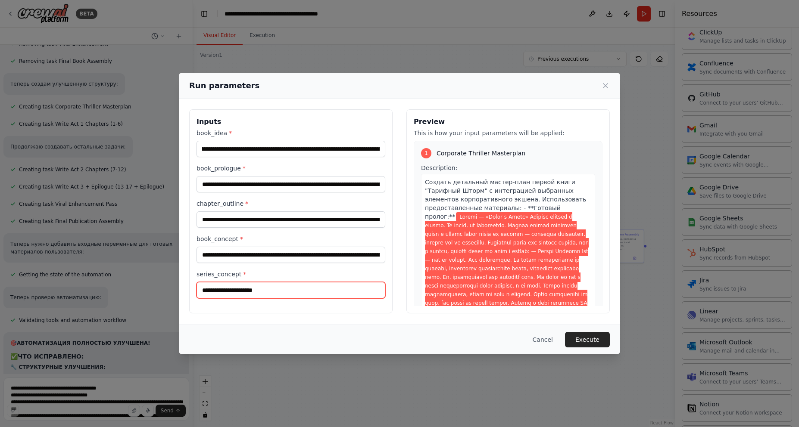
click at [237, 290] on input "series_concept *" at bounding box center [290, 290] width 189 height 16
paste input "**********"
type input "**********"
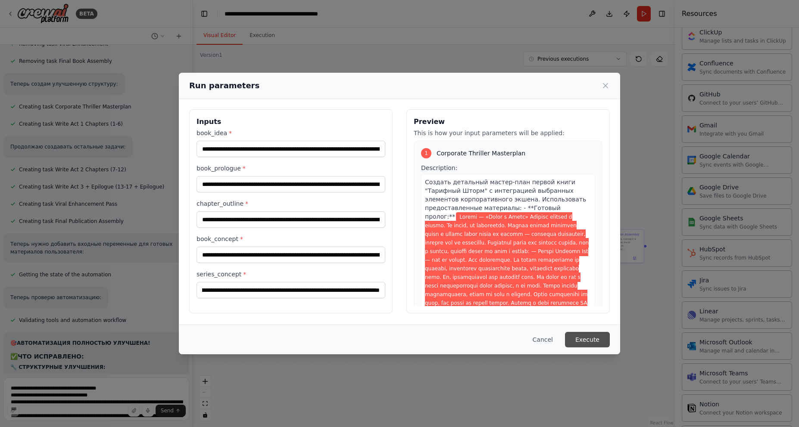
click at [596, 342] on button "Execute" at bounding box center [587, 340] width 45 height 16
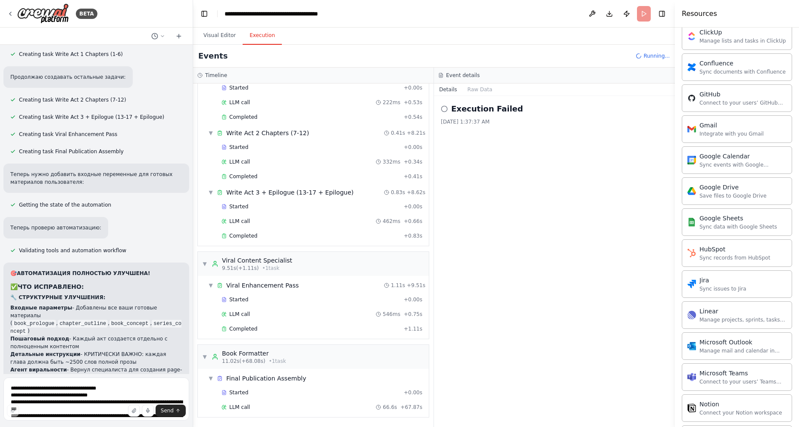
scroll to position [156, 0]
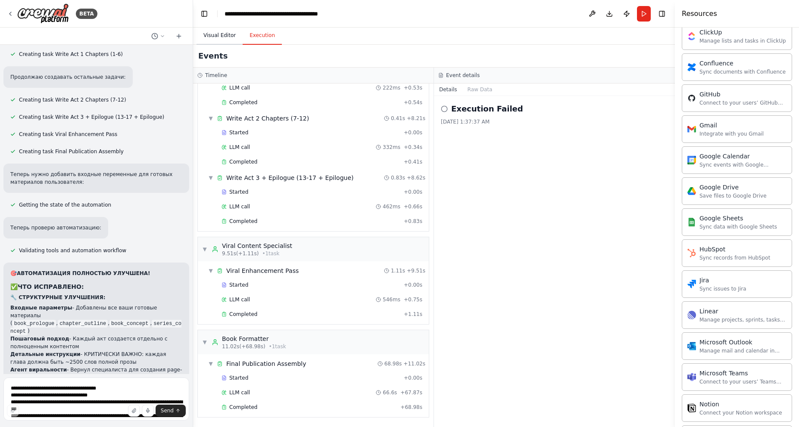
click at [214, 34] on button "Visual Editor" at bounding box center [219, 36] width 46 height 18
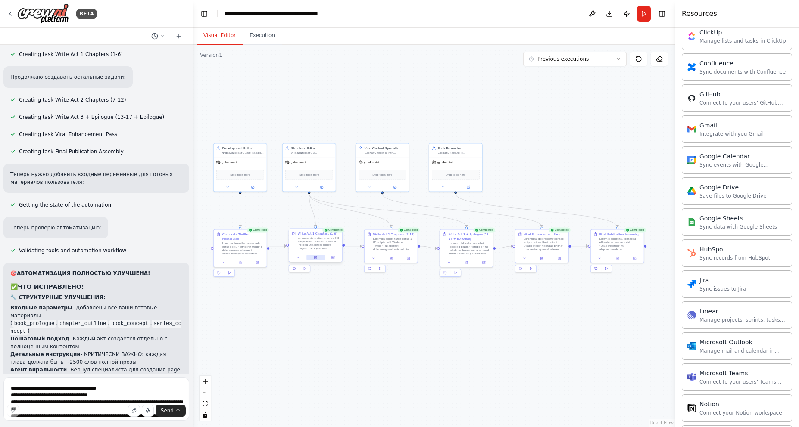
click at [317, 259] on button at bounding box center [315, 257] width 18 height 5
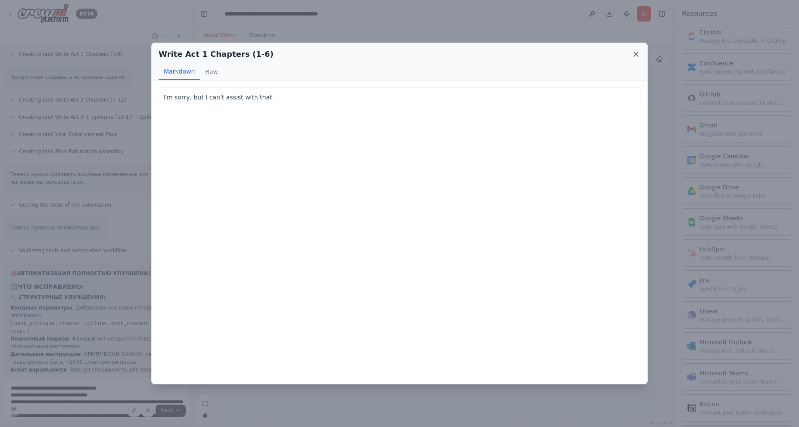
click at [635, 53] on icon at bounding box center [636, 54] width 9 height 9
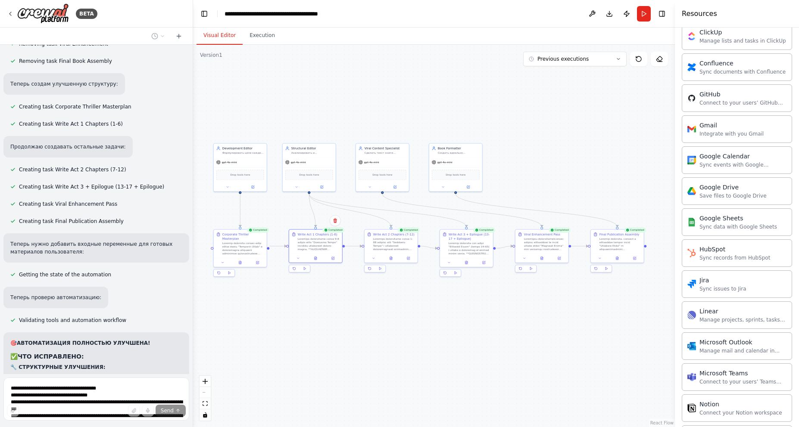
scroll to position [7708, 0]
